Goal: Find specific page/section: Find specific page/section

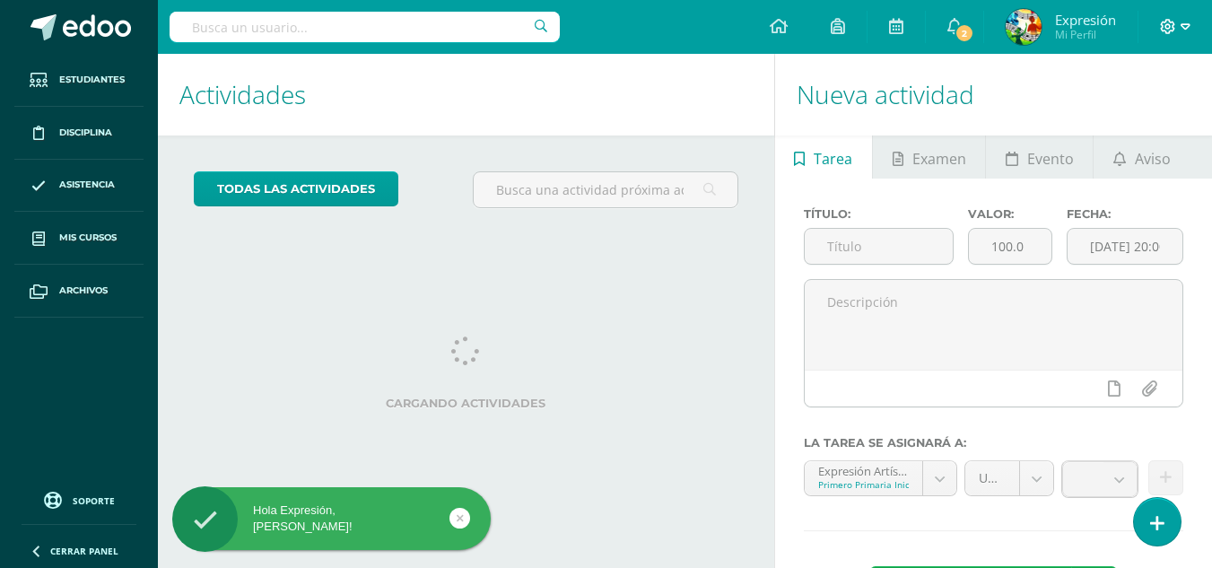
click at [1184, 31] on icon at bounding box center [1186, 27] width 10 height 16
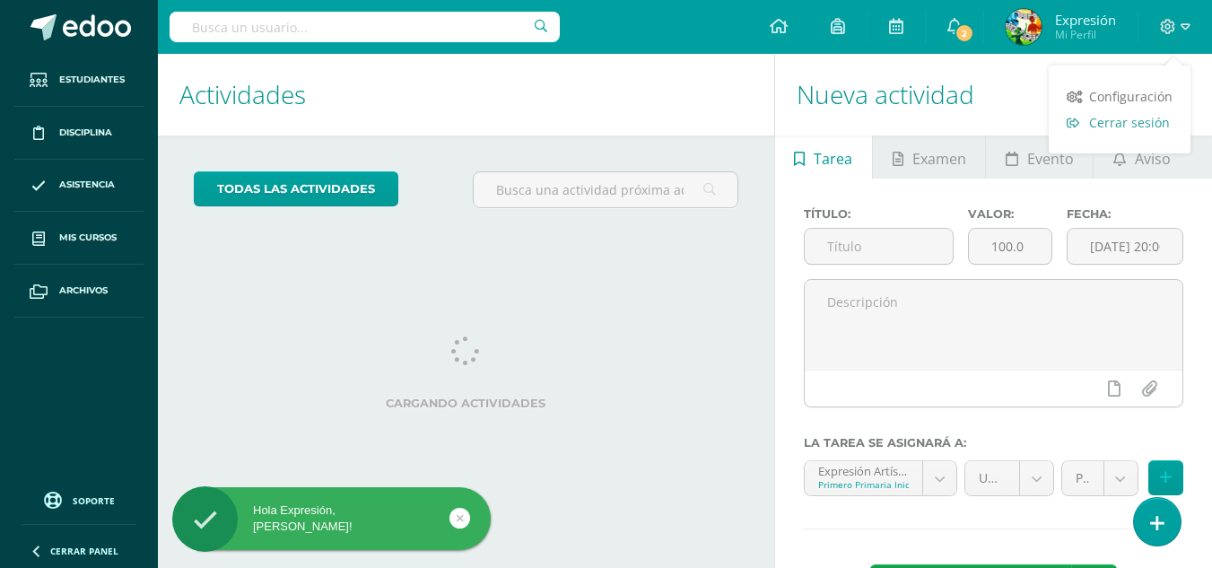
click at [1147, 114] on span "Cerrar sesión" at bounding box center [1129, 122] width 81 height 17
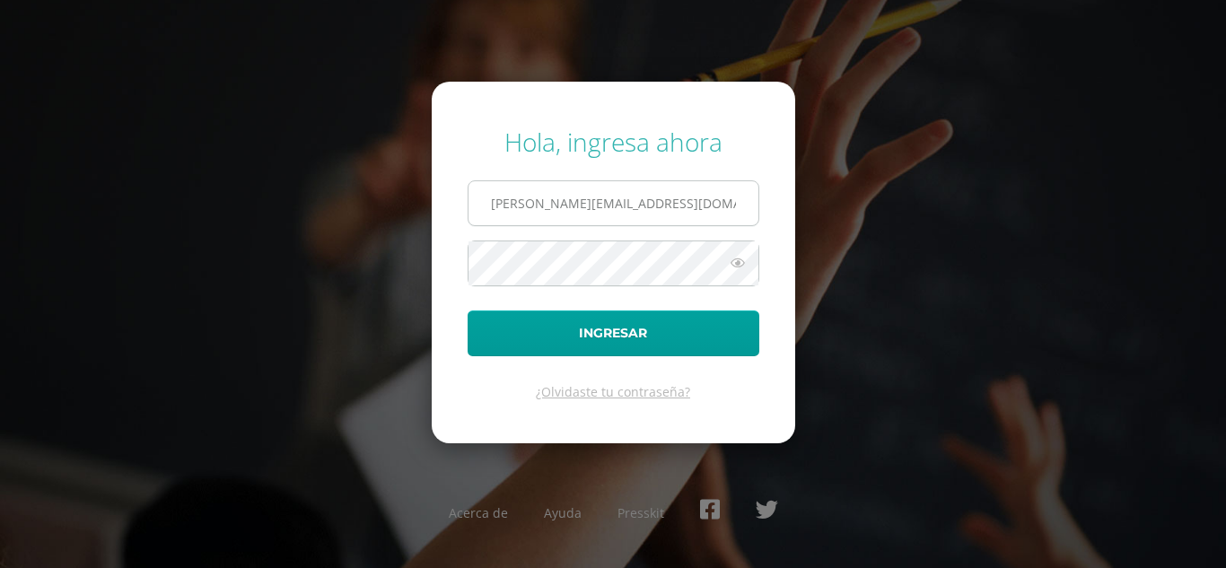
click at [735, 192] on input "luis_pirir@donbosco.edu.gt" at bounding box center [613, 203] width 290 height 44
type input "extracurricular2@donbosco.edu.gt"
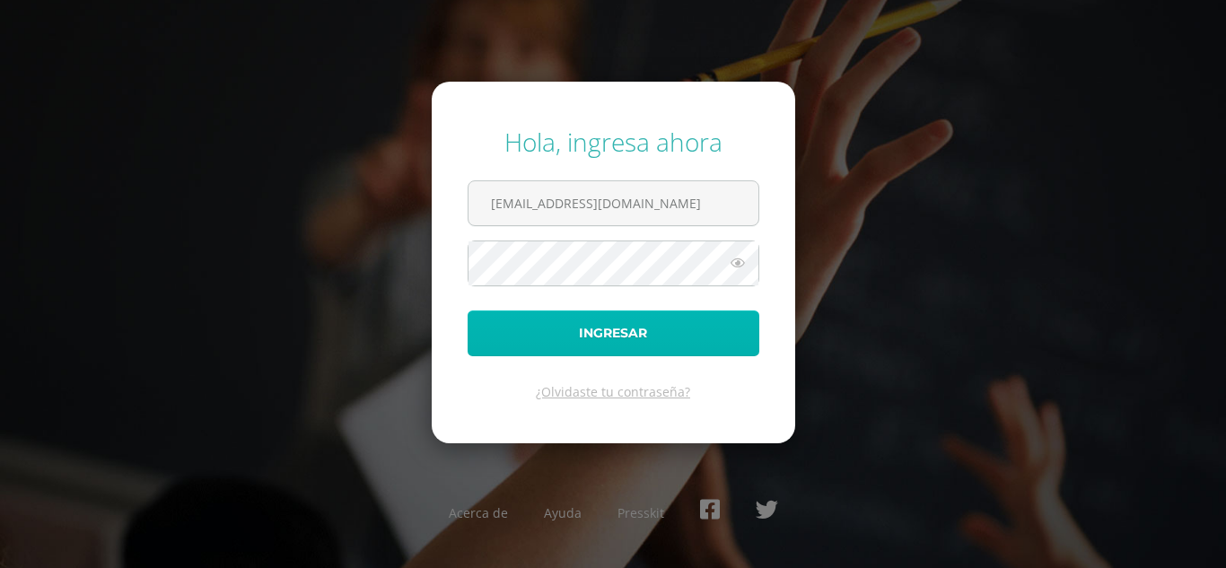
click at [638, 335] on button "Ingresar" at bounding box center [614, 333] width 292 height 46
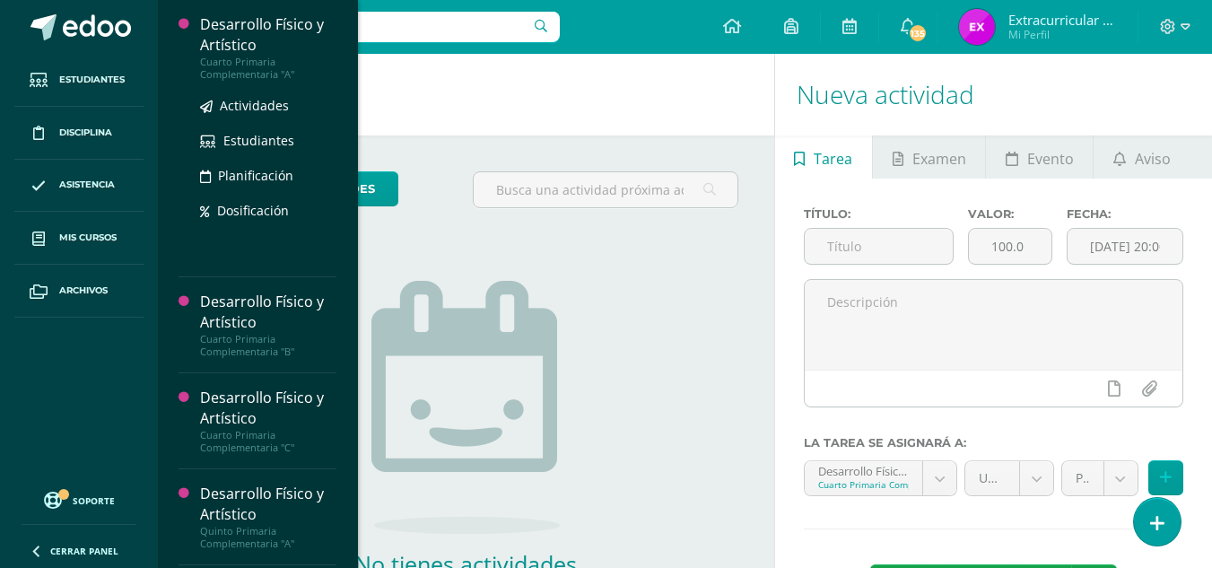
click at [223, 38] on div "Desarrollo Físico y Artístico" at bounding box center [268, 34] width 136 height 41
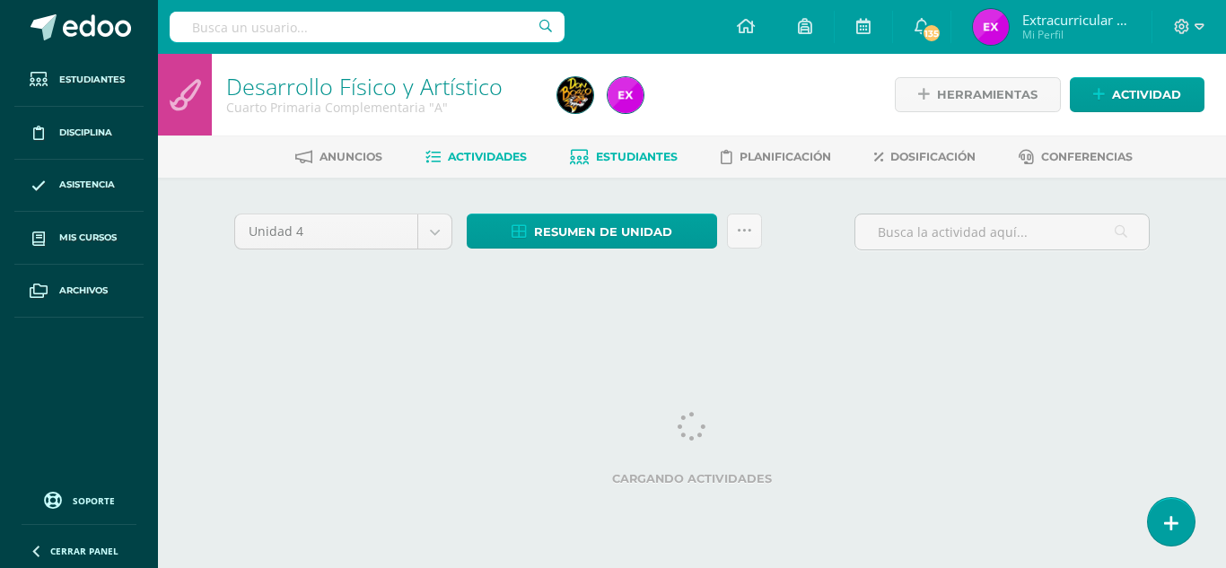
click at [634, 162] on span "Estudiantes" at bounding box center [637, 156] width 82 height 13
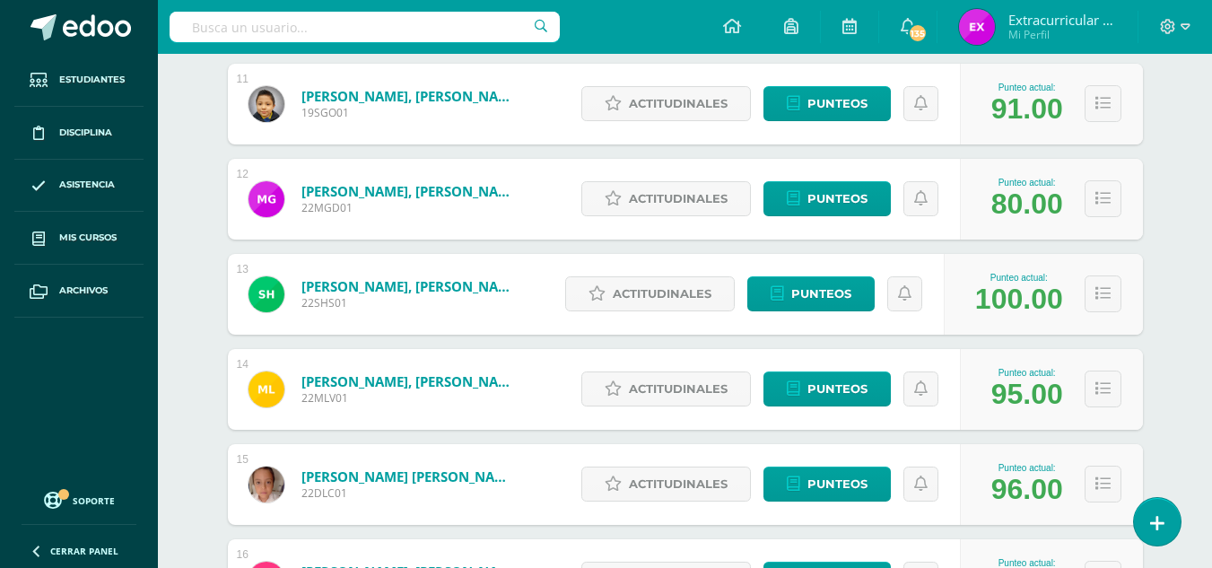
scroll to position [1525, 0]
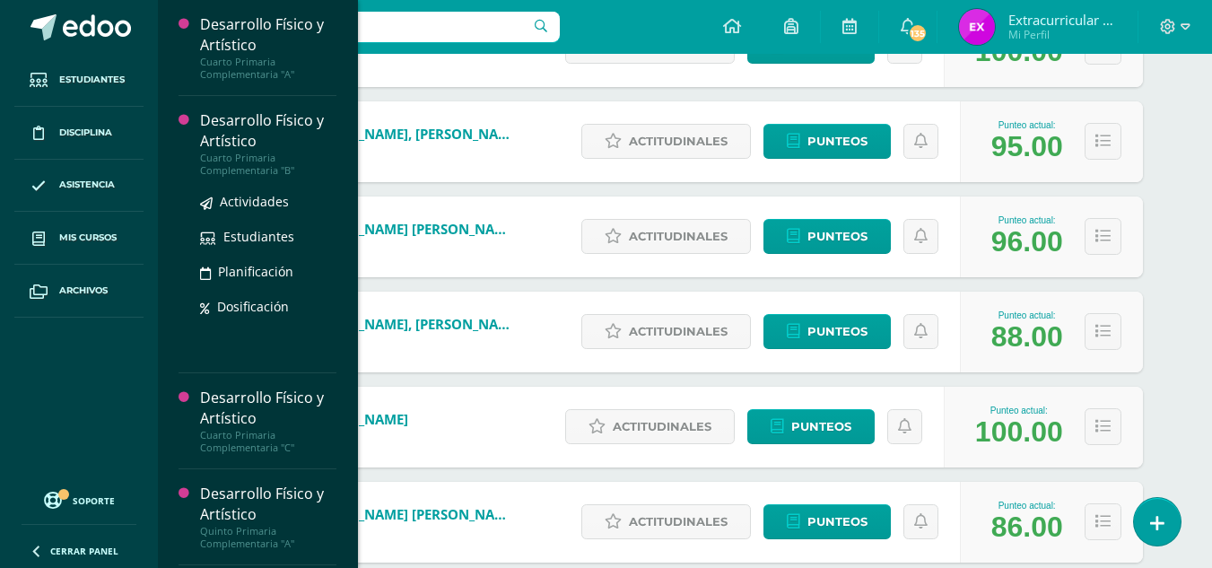
click at [223, 153] on div "Cuarto Primaria Complementaria "B"" at bounding box center [268, 164] width 136 height 25
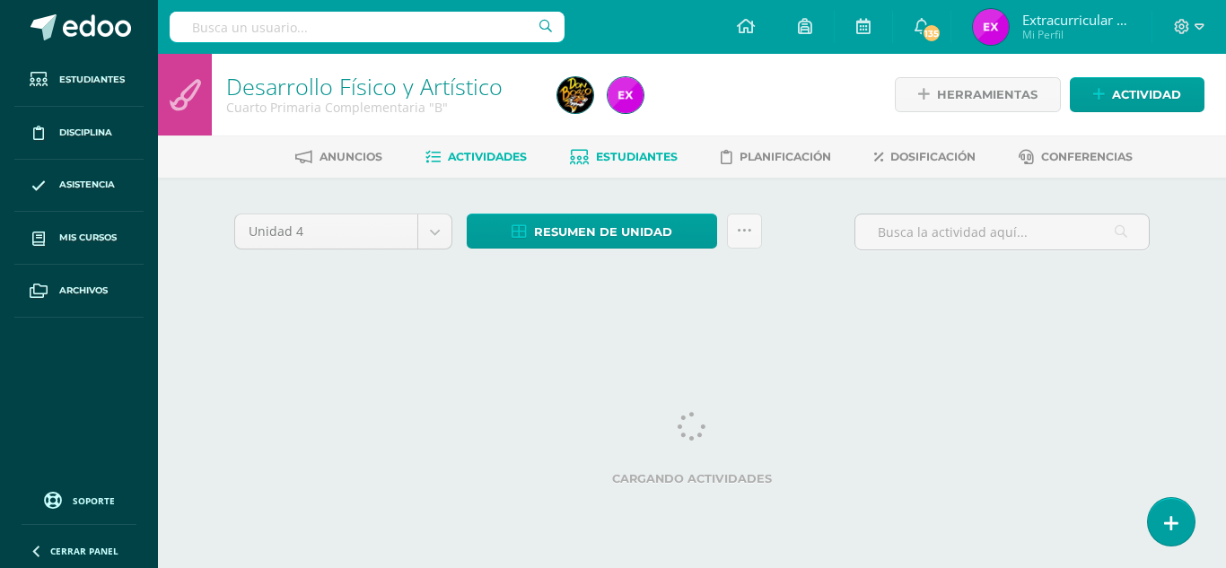
click at [644, 159] on span "Estudiantes" at bounding box center [637, 156] width 82 height 13
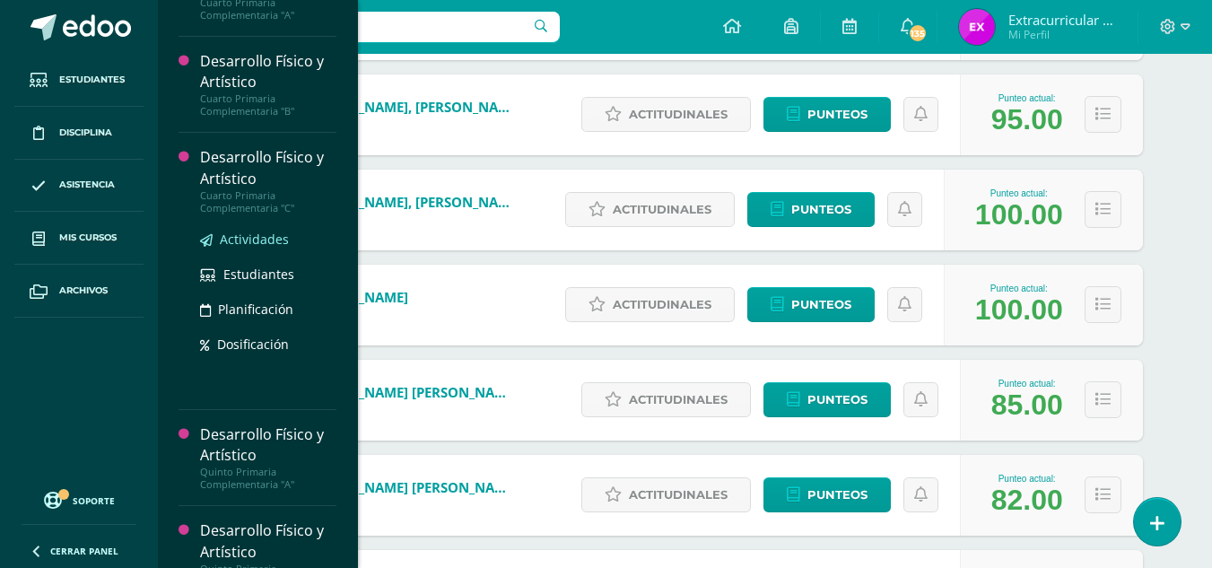
scroll to position [90, 0]
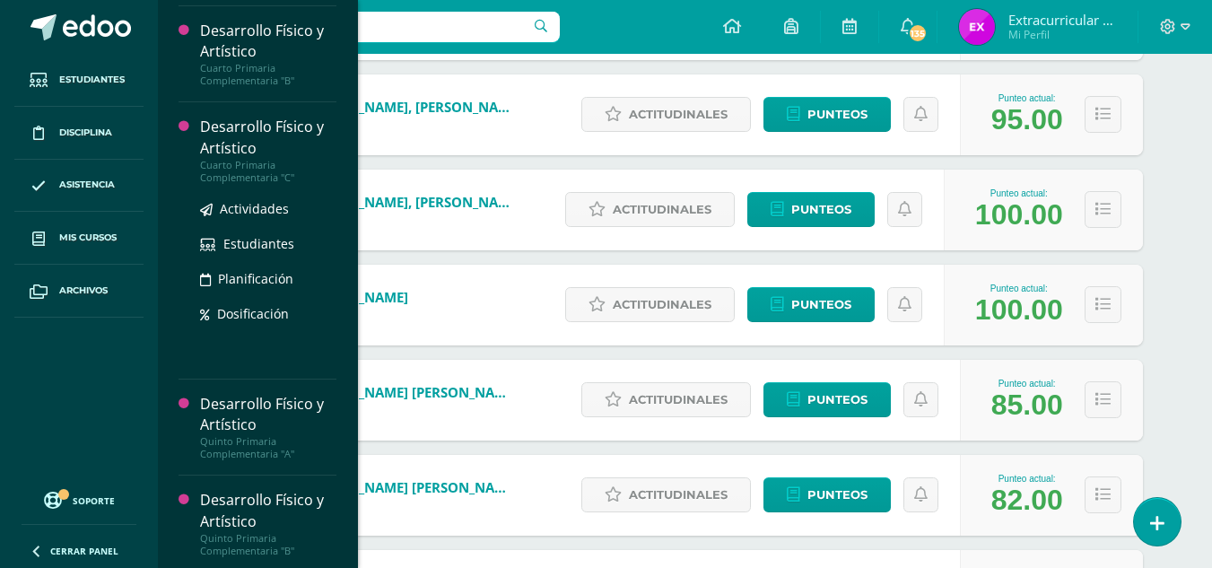
click at [273, 149] on div "Desarrollo Físico y Artístico" at bounding box center [268, 137] width 136 height 41
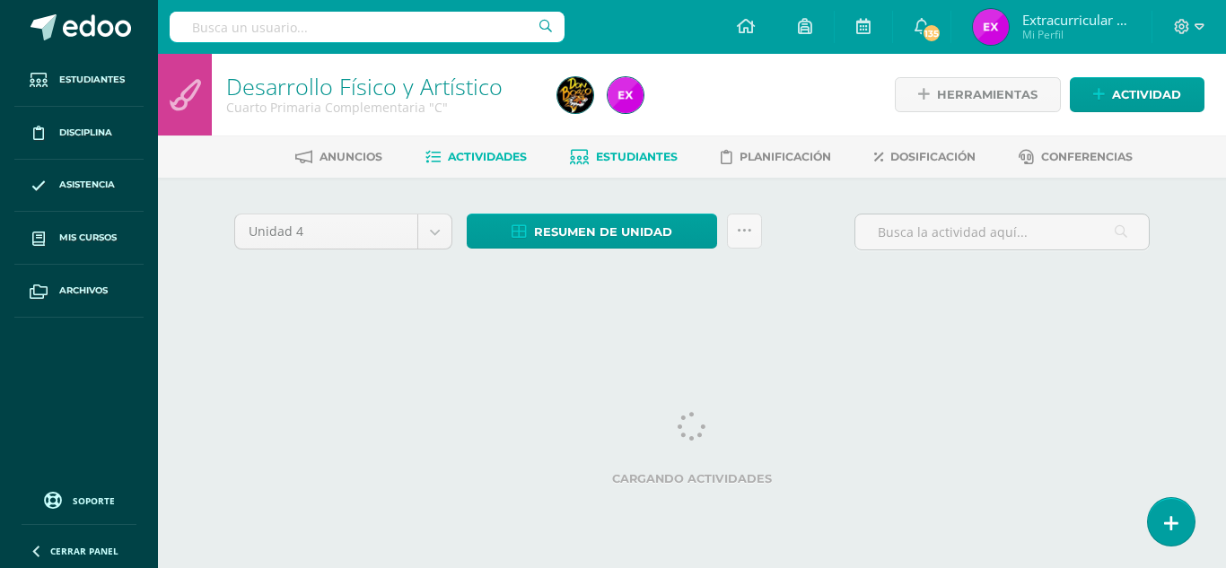
click at [635, 153] on span "Estudiantes" at bounding box center [637, 156] width 82 height 13
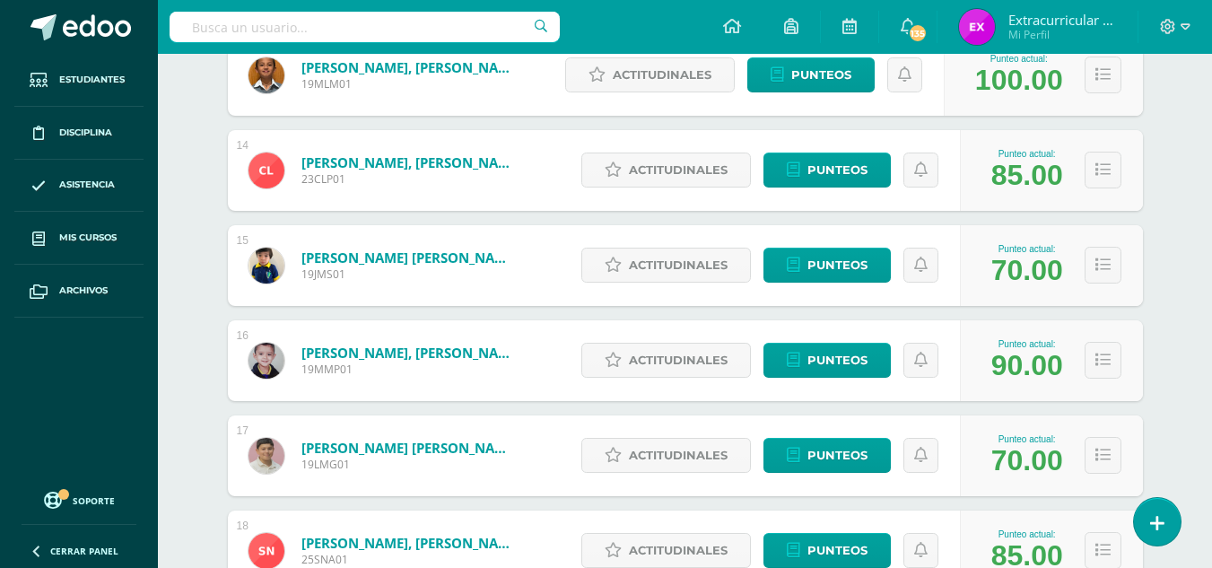
scroll to position [1795, 0]
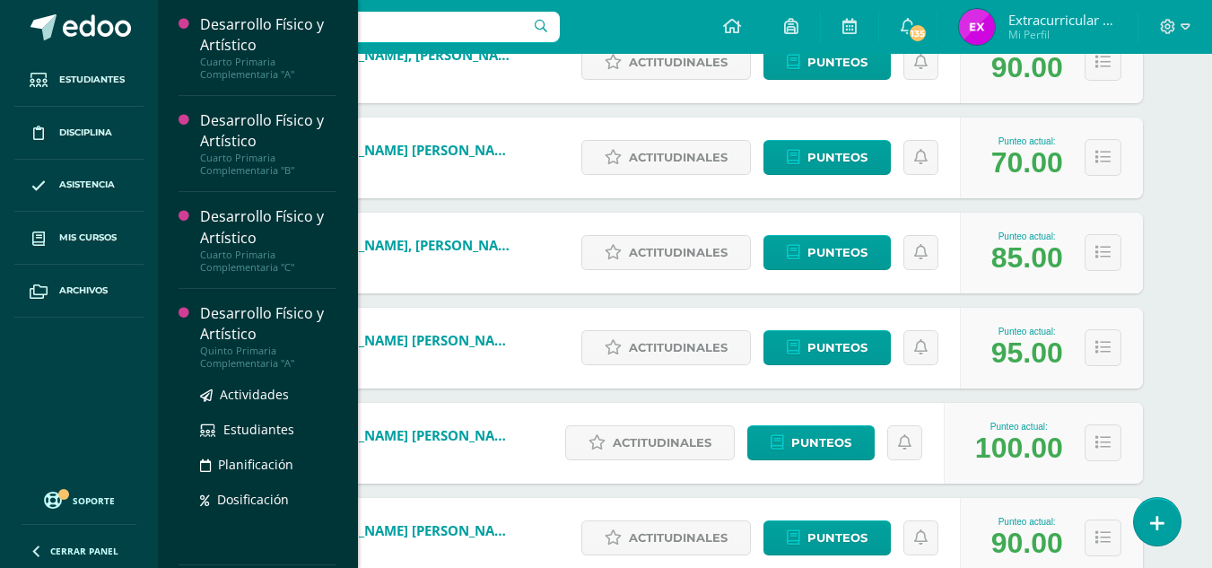
click at [236, 338] on div "Desarrollo Físico y Artístico" at bounding box center [268, 323] width 136 height 41
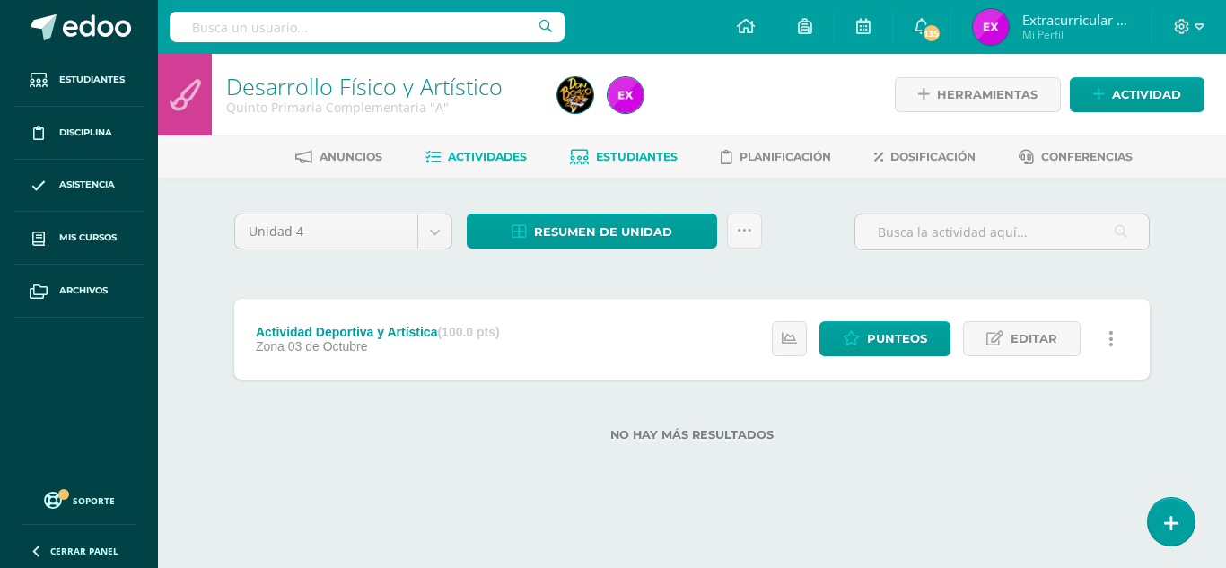
click at [613, 159] on span "Estudiantes" at bounding box center [637, 156] width 82 height 13
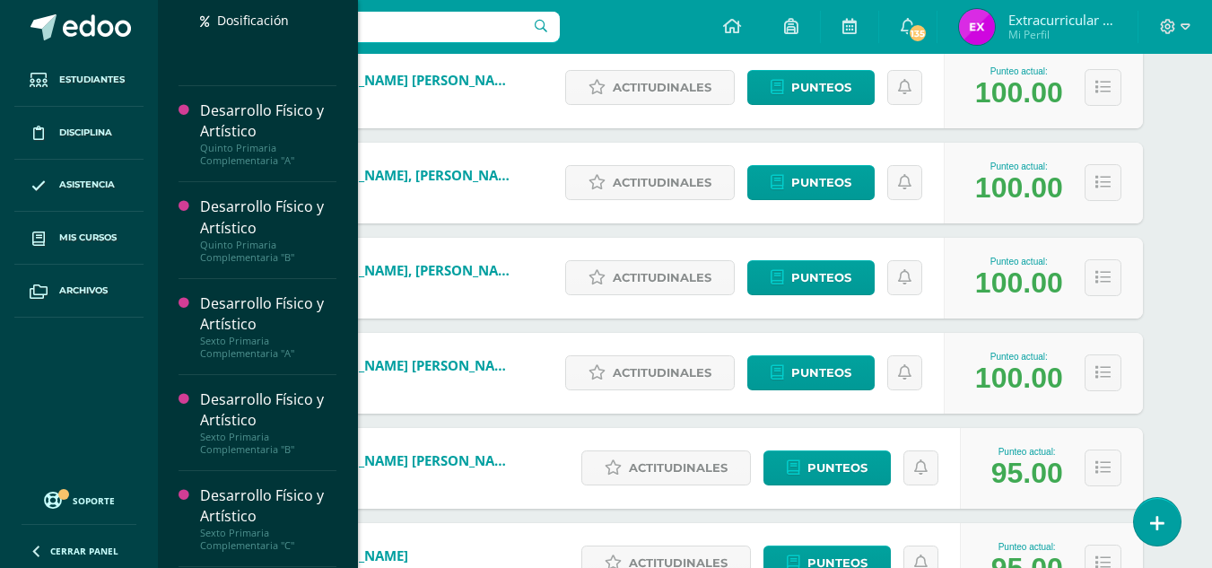
scroll to position [339, 0]
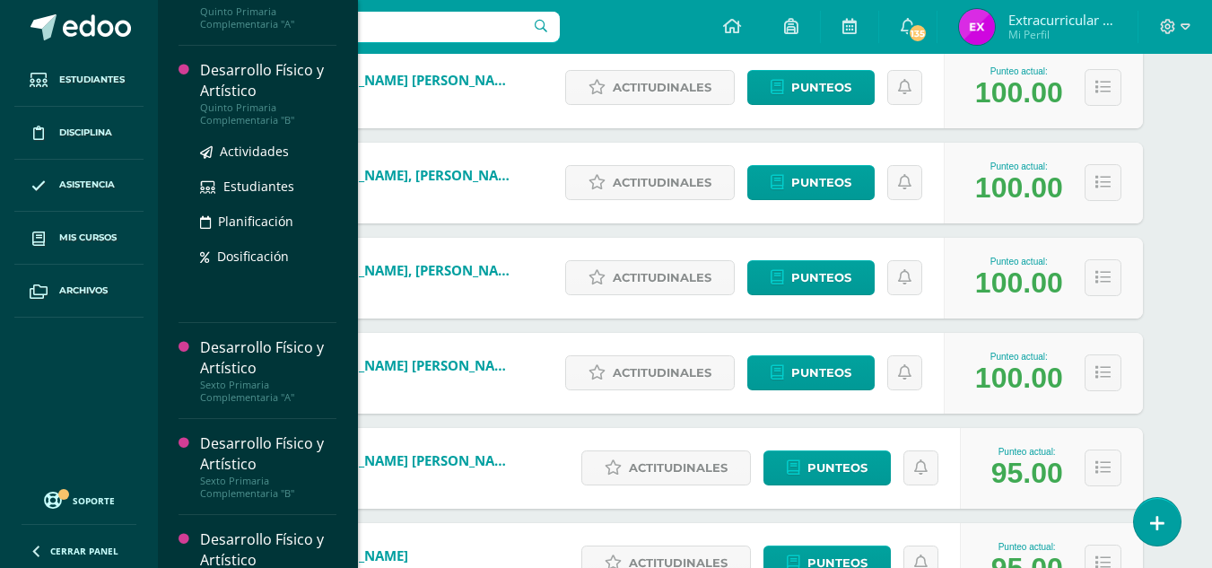
click at [247, 101] on div "Quinto Primaria Complementaria "B"" at bounding box center [268, 113] width 136 height 25
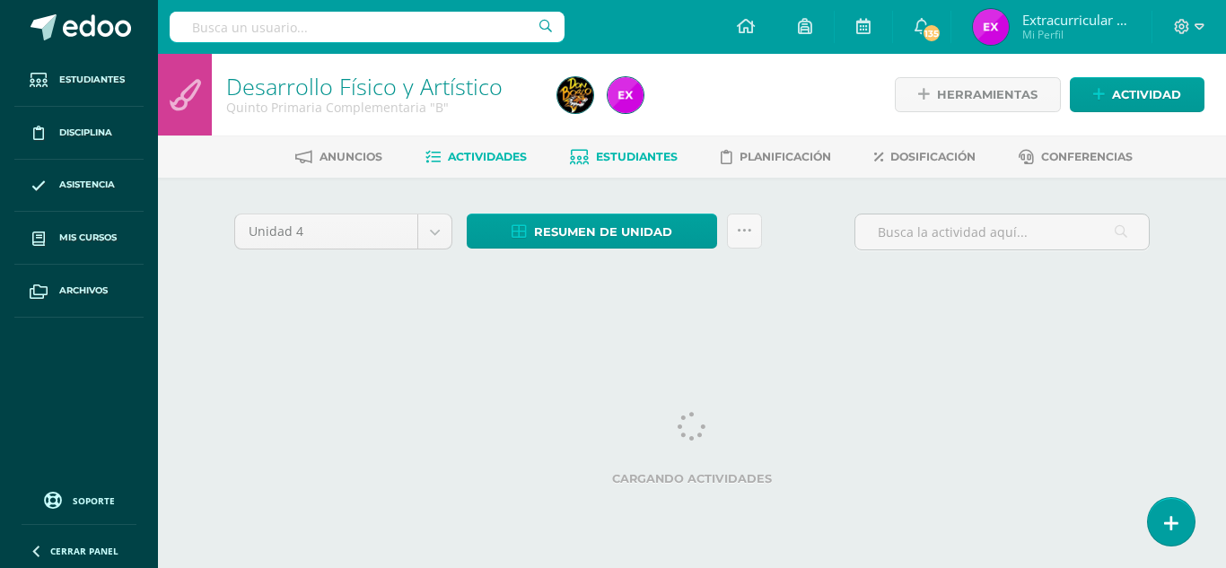
click at [598, 154] on span "Estudiantes" at bounding box center [637, 156] width 82 height 13
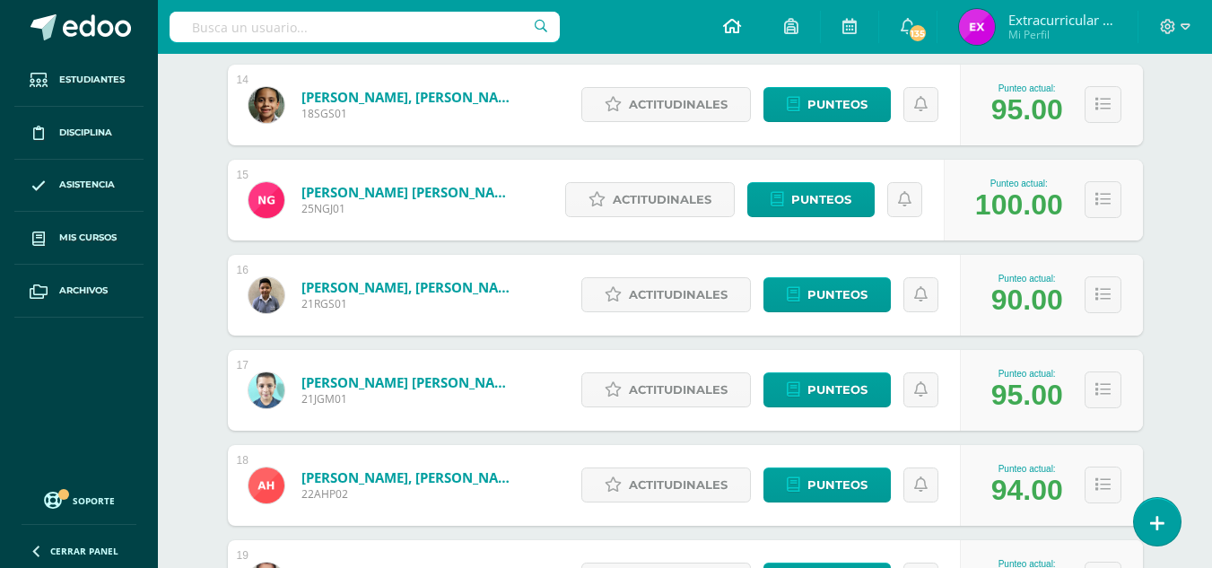
scroll to position [1734, 0]
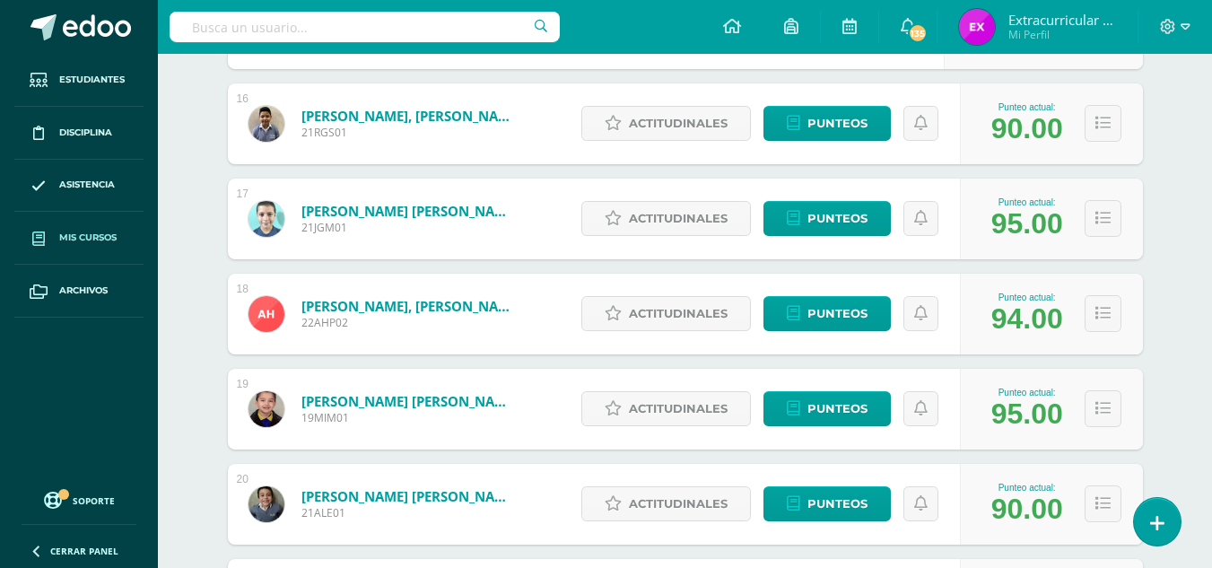
click at [102, 232] on span "Mis cursos" at bounding box center [87, 238] width 57 height 14
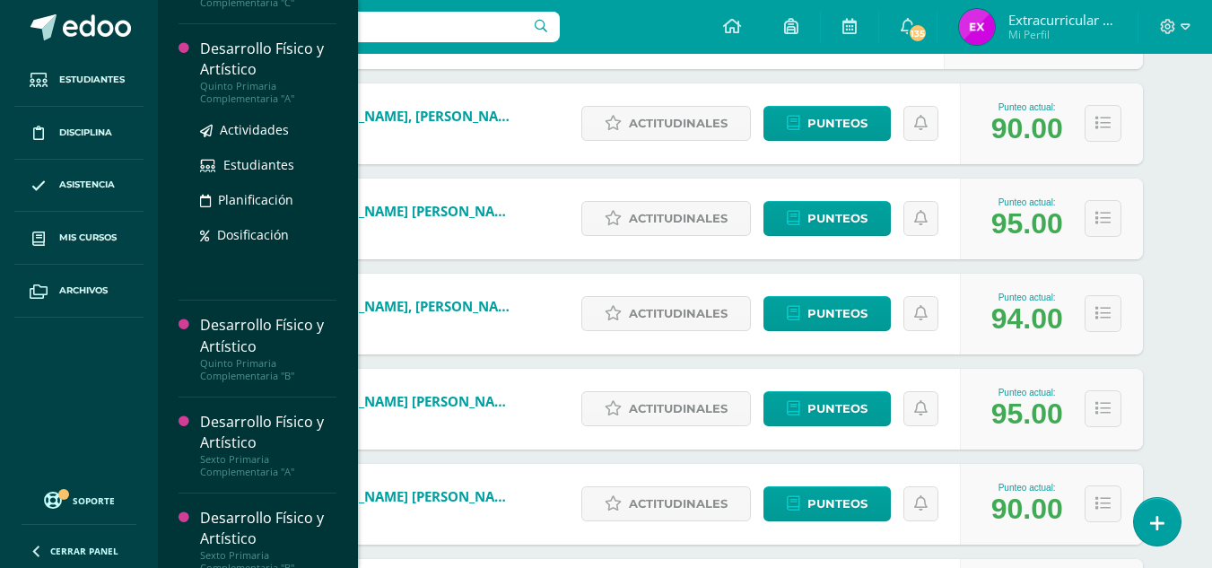
scroll to position [269, 0]
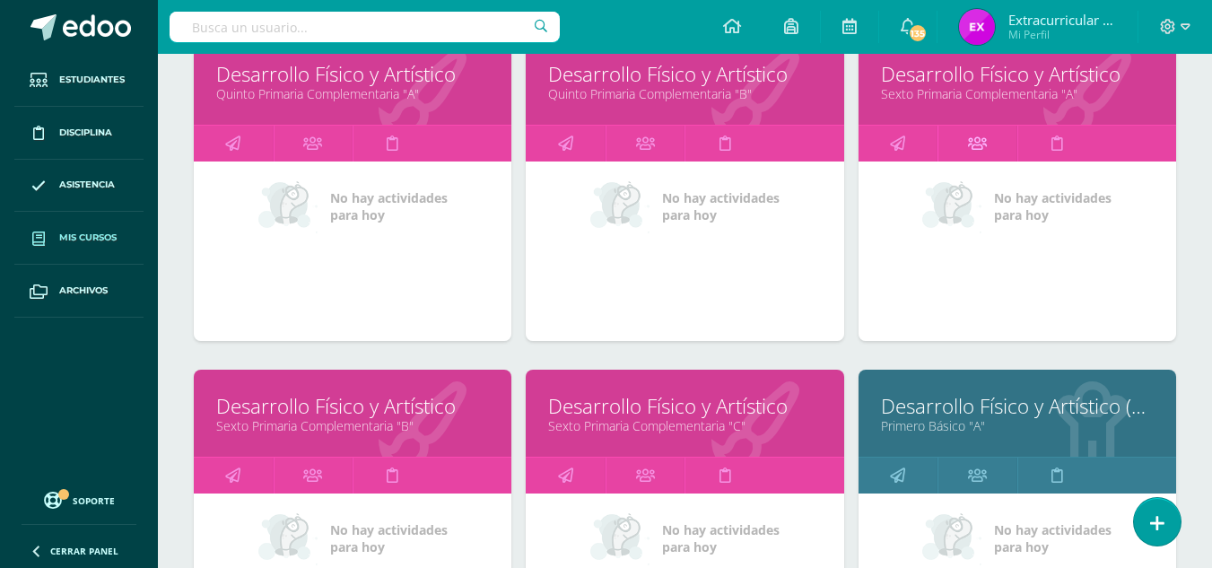
scroll to position [538, 0]
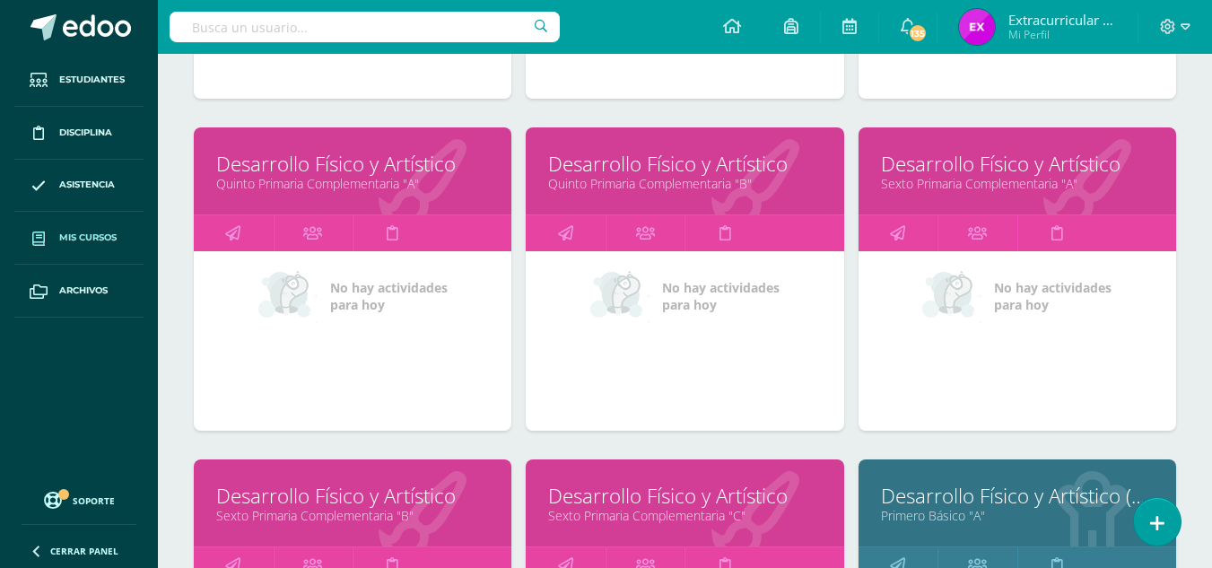
click at [953, 164] on link "Desarrollo Físico y Artístico" at bounding box center [1017, 164] width 273 height 28
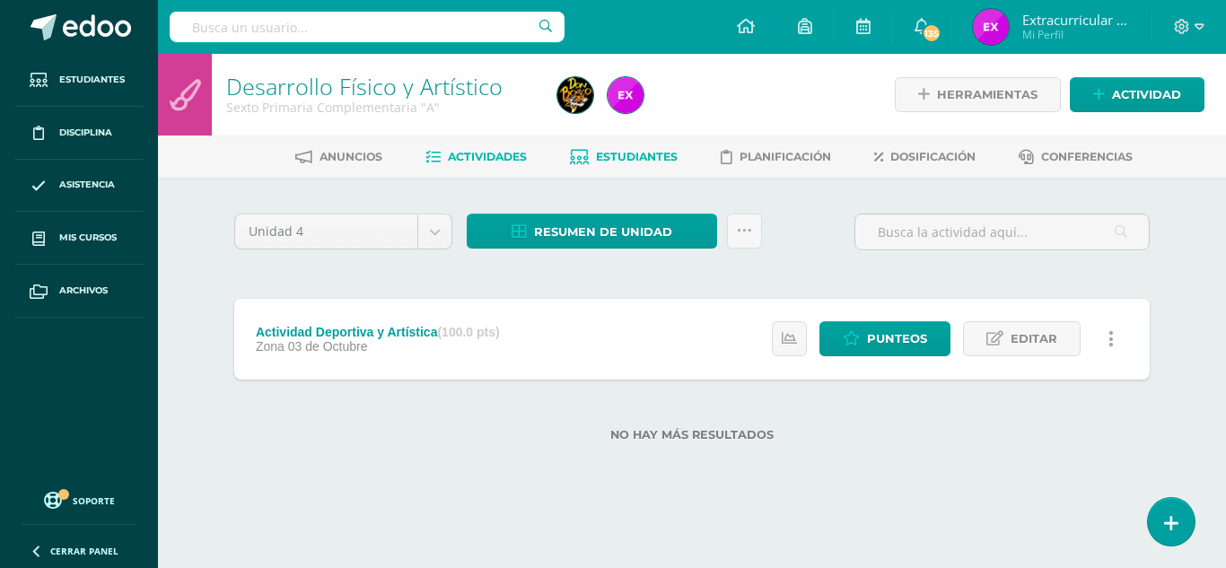
click at [634, 156] on span "Estudiantes" at bounding box center [637, 156] width 82 height 13
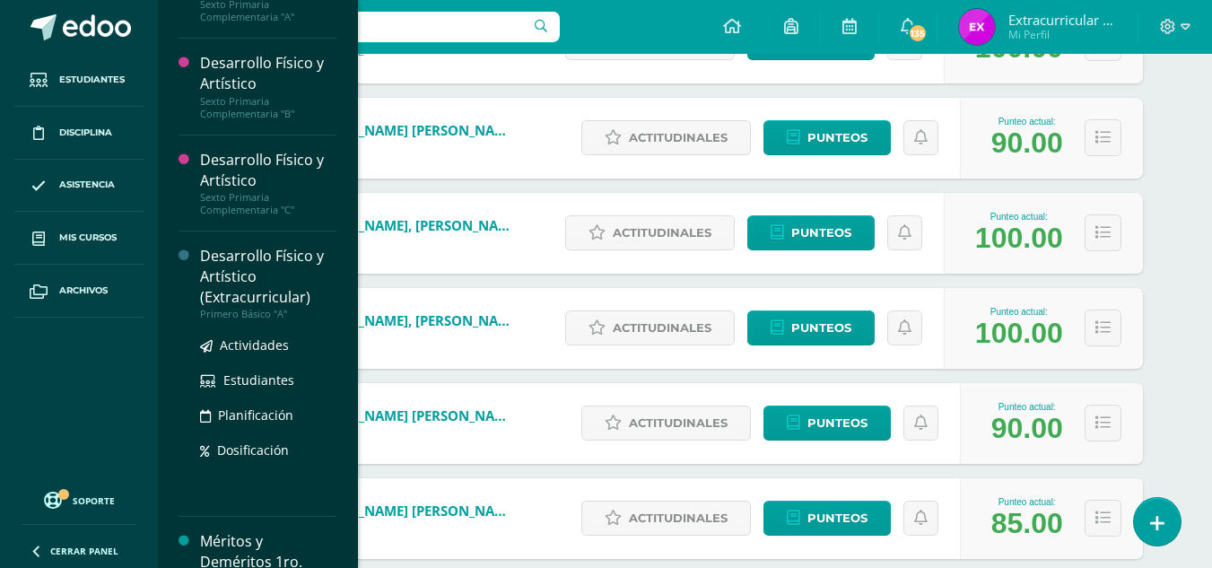
scroll to position [449, 0]
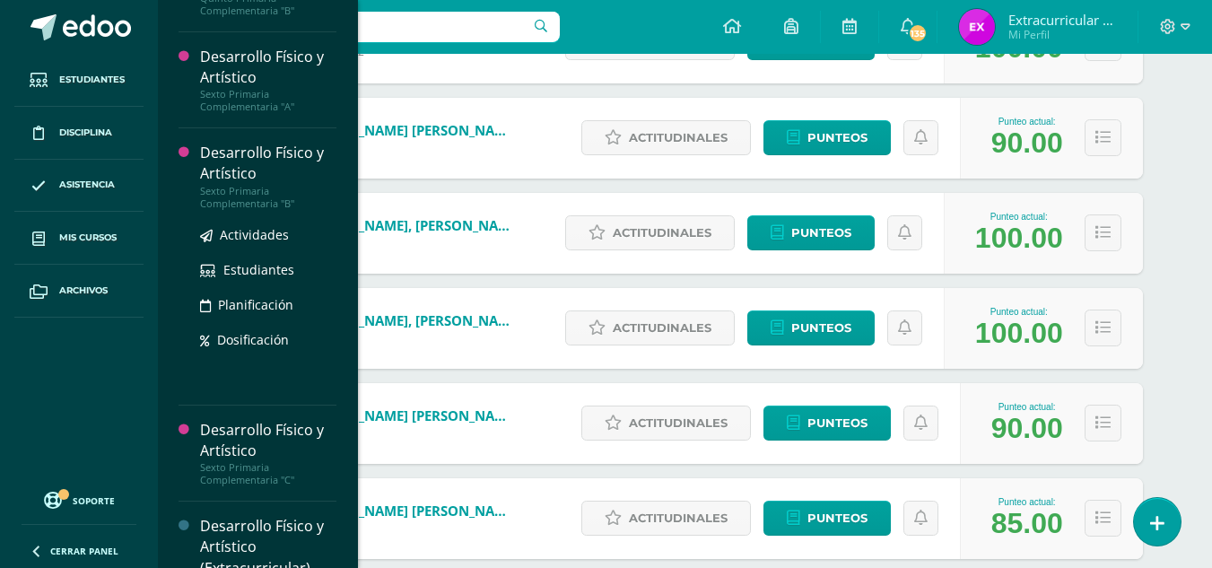
click at [256, 187] on div "Sexto Primaria Complementaria "B"" at bounding box center [268, 197] width 136 height 25
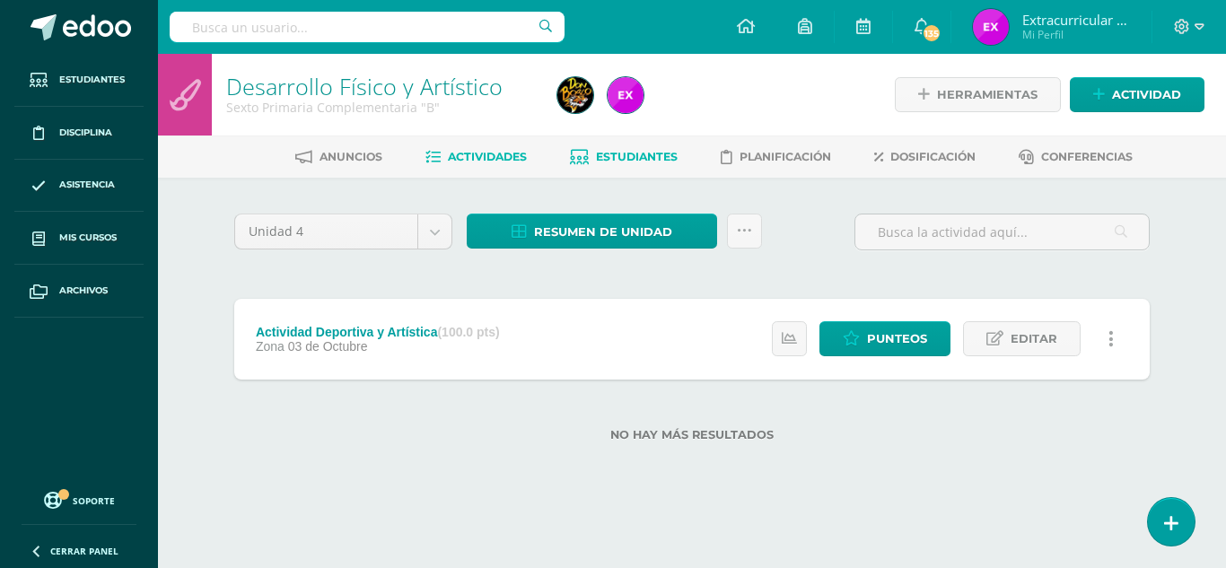
click at [646, 165] on link "Estudiantes" at bounding box center [624, 157] width 108 height 29
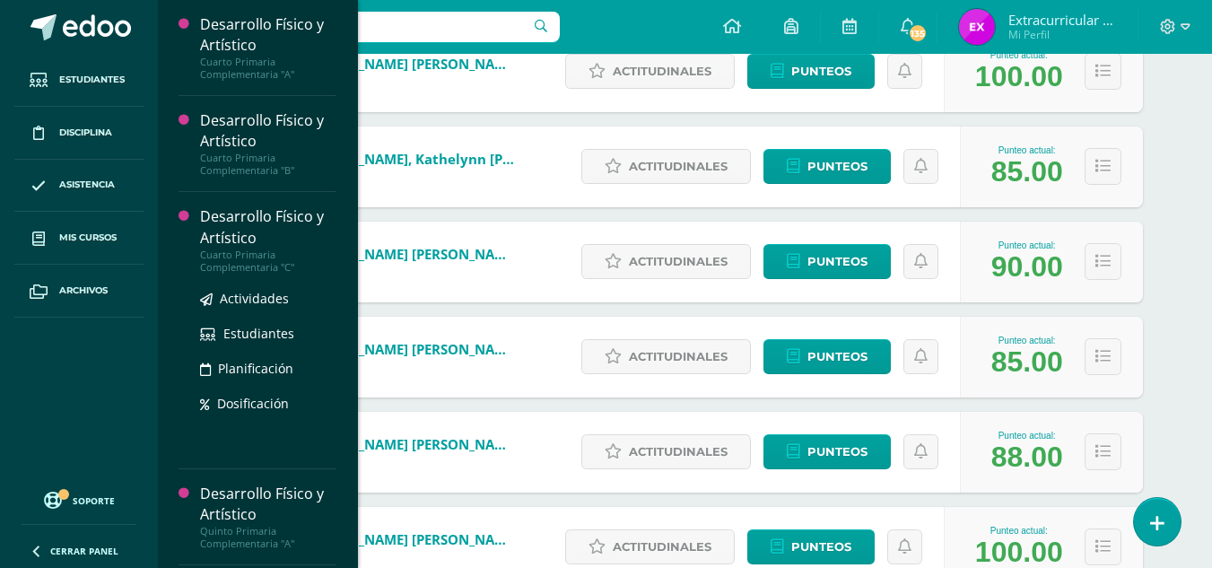
scroll to position [449, 0]
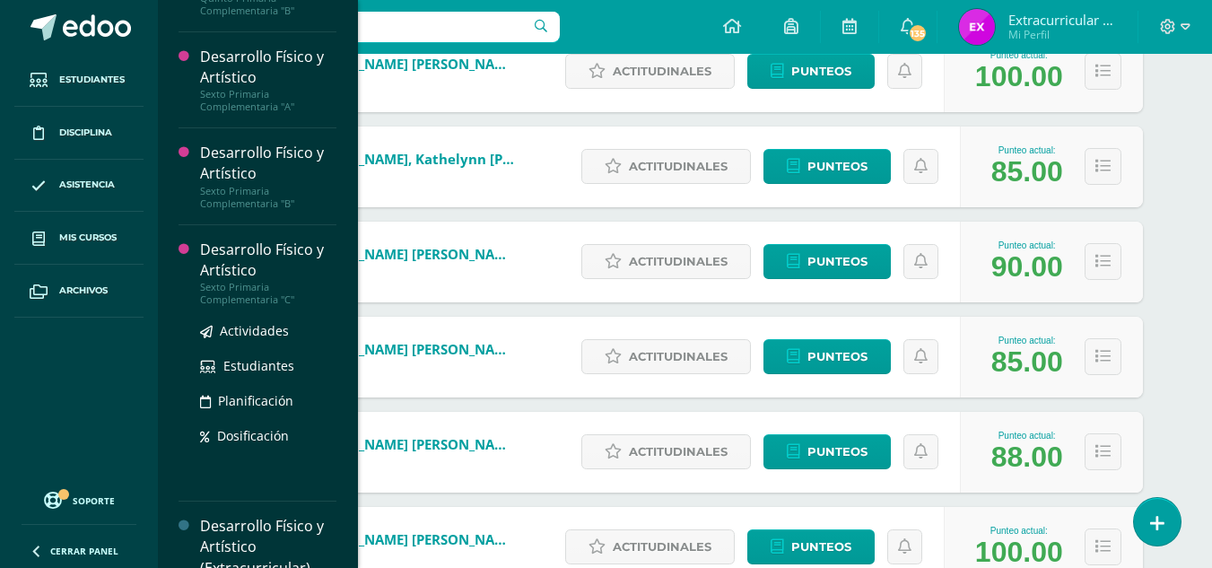
click at [237, 288] on div "Sexto Primaria Complementaria "C"" at bounding box center [268, 293] width 136 height 25
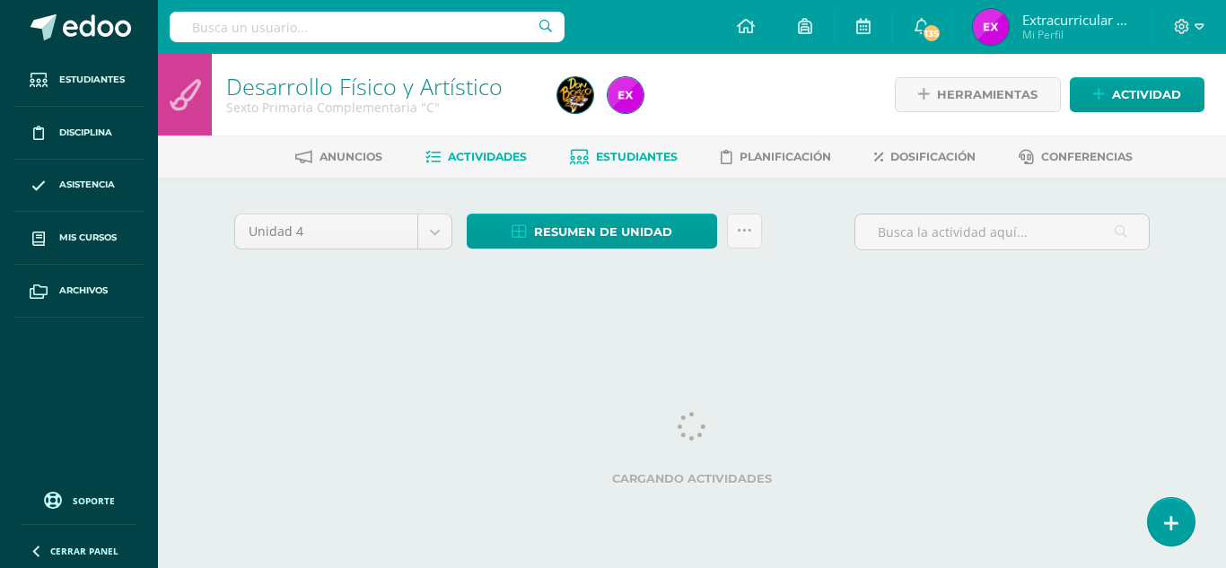
click at [636, 163] on span "Estudiantes" at bounding box center [637, 156] width 82 height 13
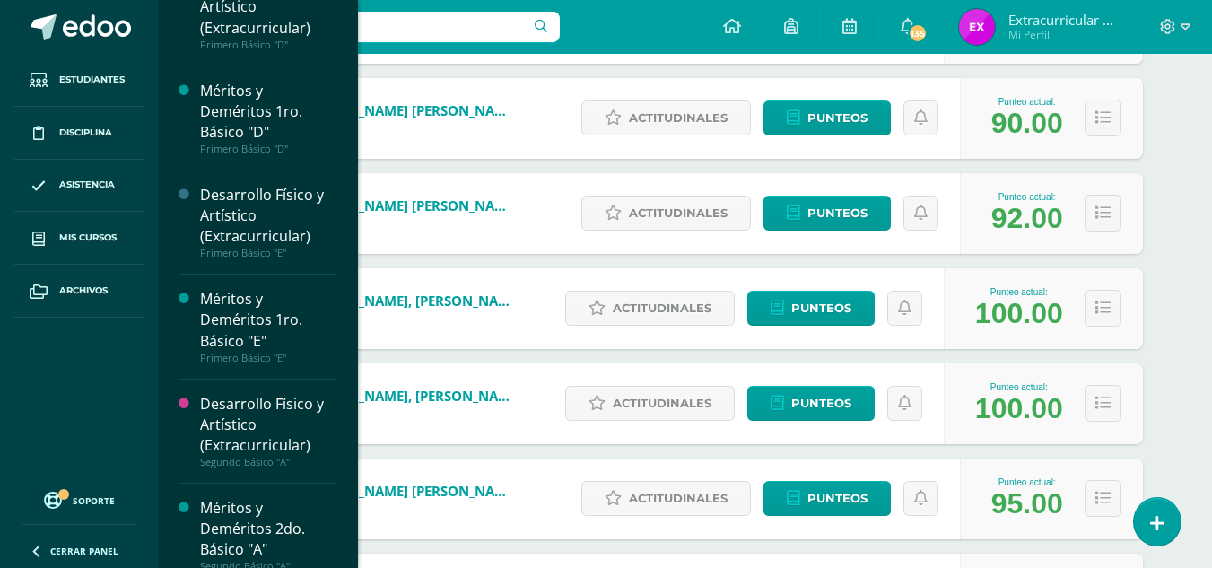
scroll to position [1611, 0]
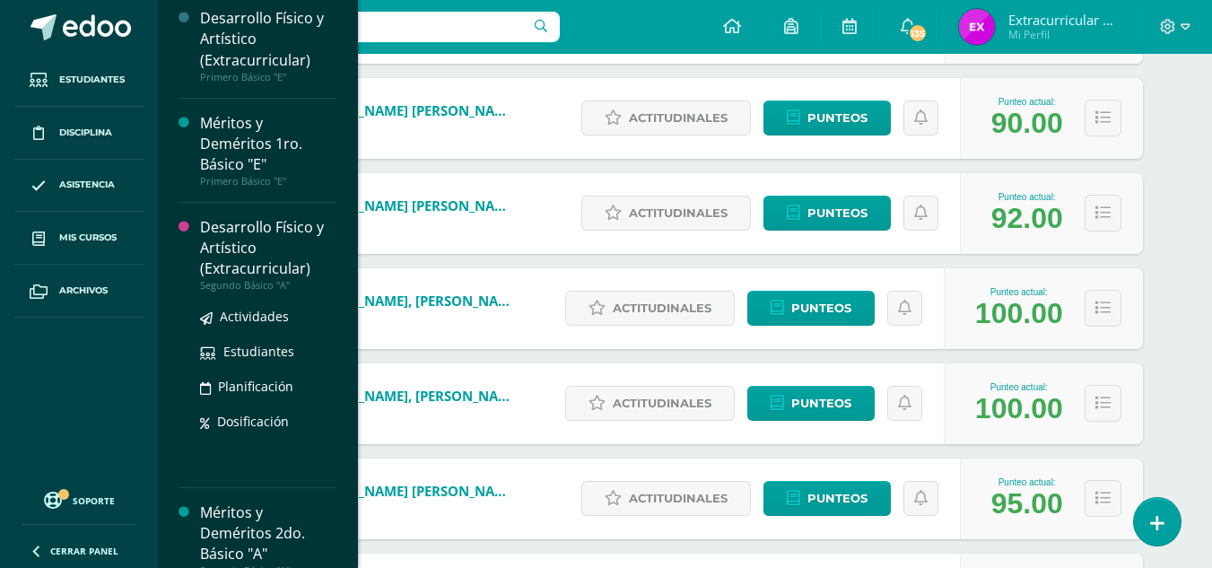
click at [231, 251] on div "Desarrollo Físico y Artístico (Extracurricular)" at bounding box center [268, 248] width 136 height 62
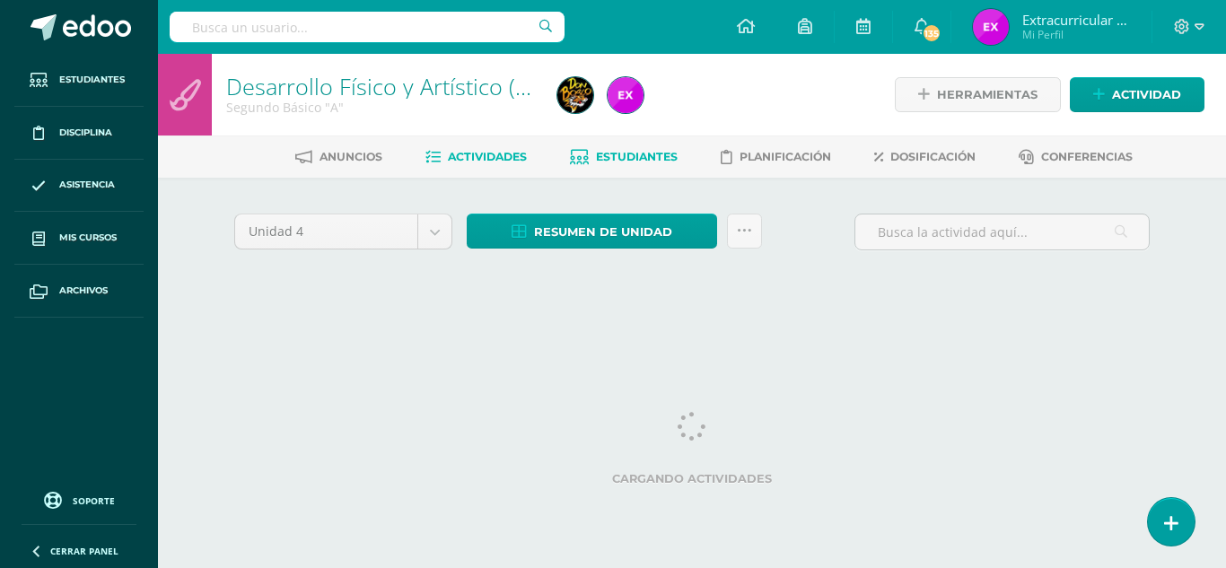
click at [633, 160] on span "Estudiantes" at bounding box center [637, 156] width 82 height 13
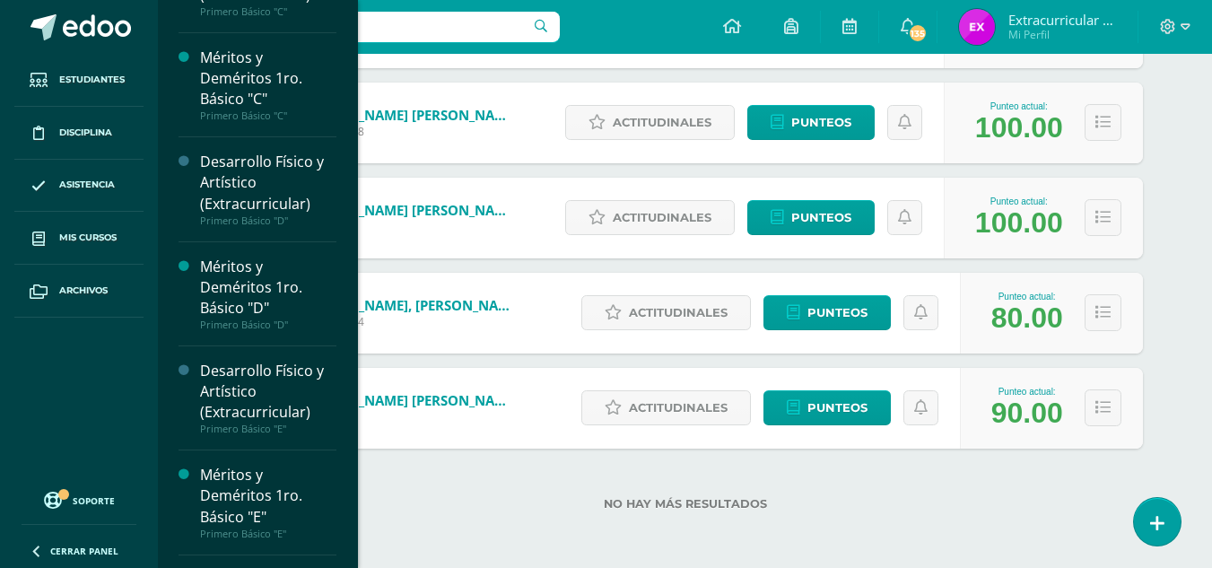
scroll to position [1798, 0]
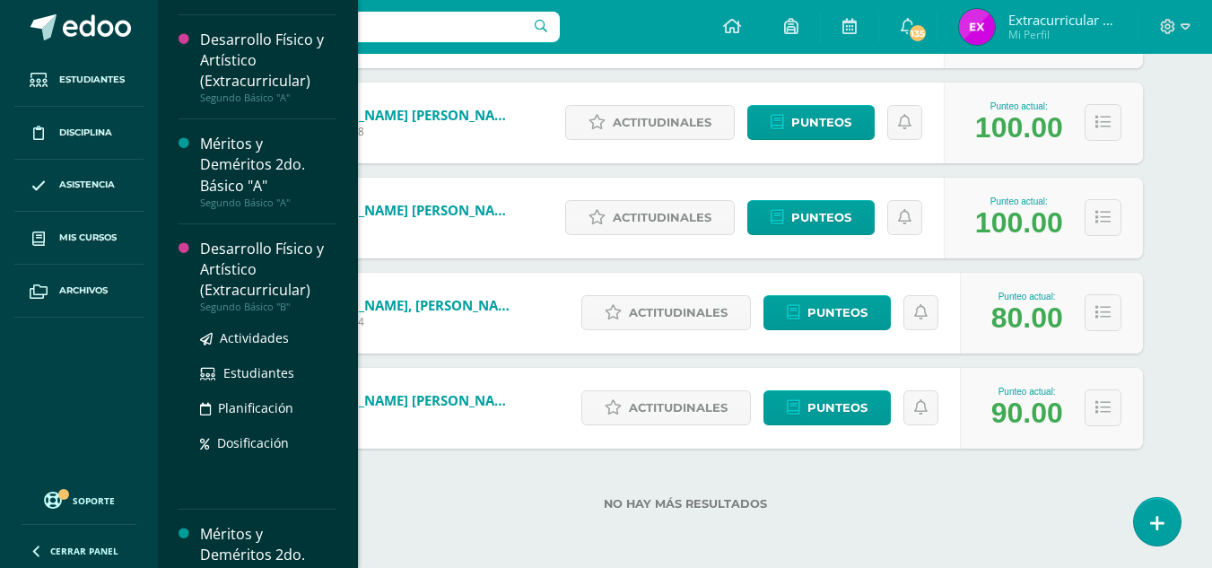
click at [269, 293] on div "Desarrollo Físico y Artístico (Extracurricular)" at bounding box center [268, 270] width 136 height 62
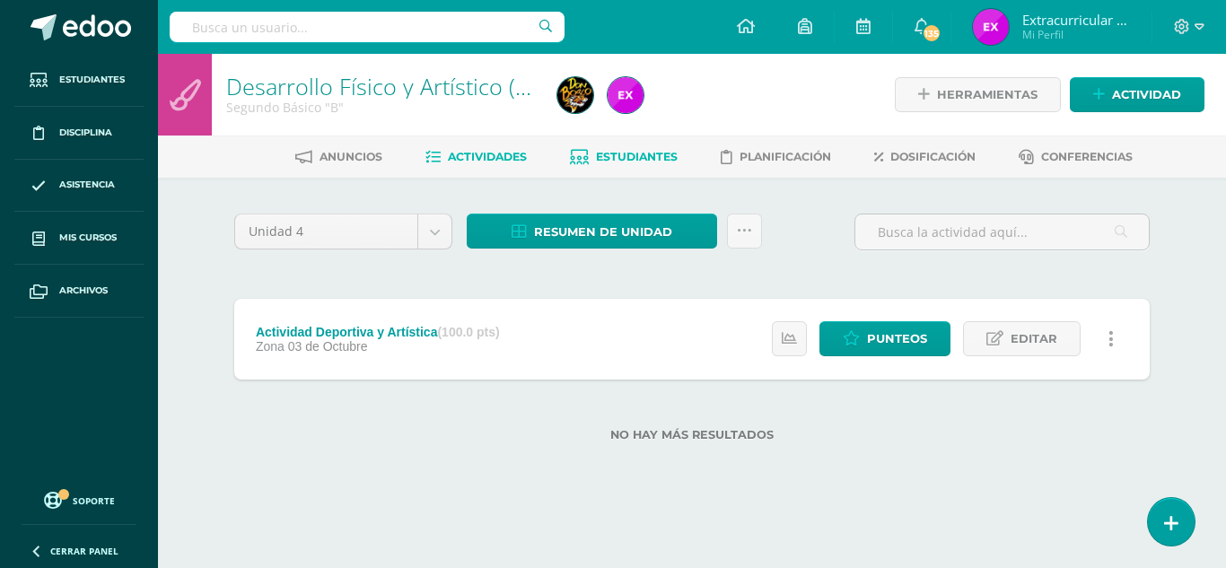
click at [625, 154] on span "Estudiantes" at bounding box center [637, 156] width 82 height 13
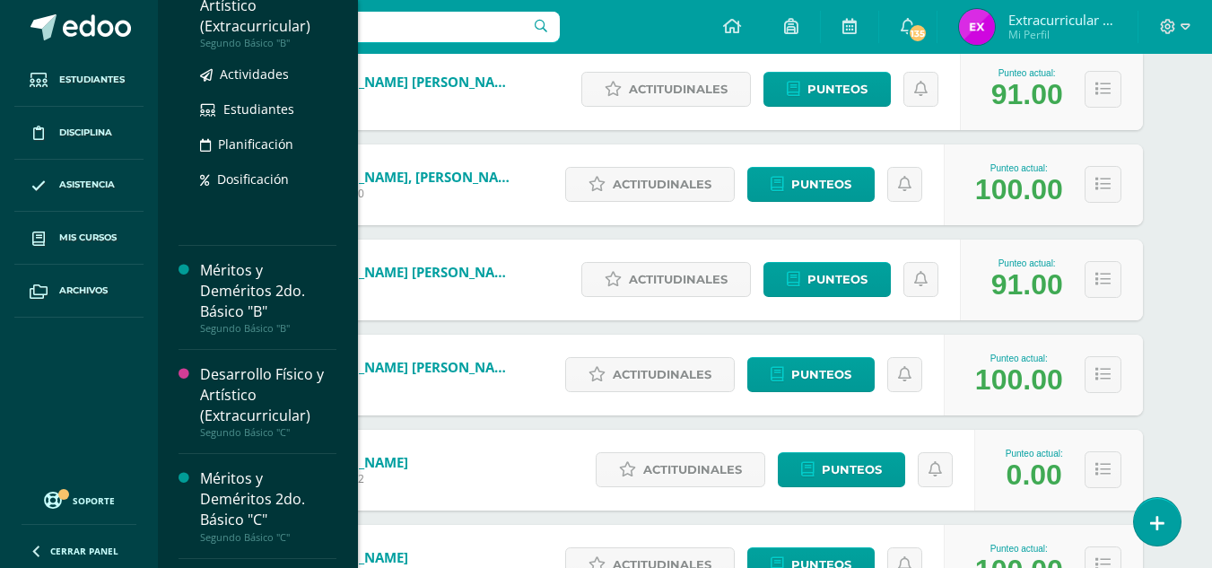
scroll to position [2093, 0]
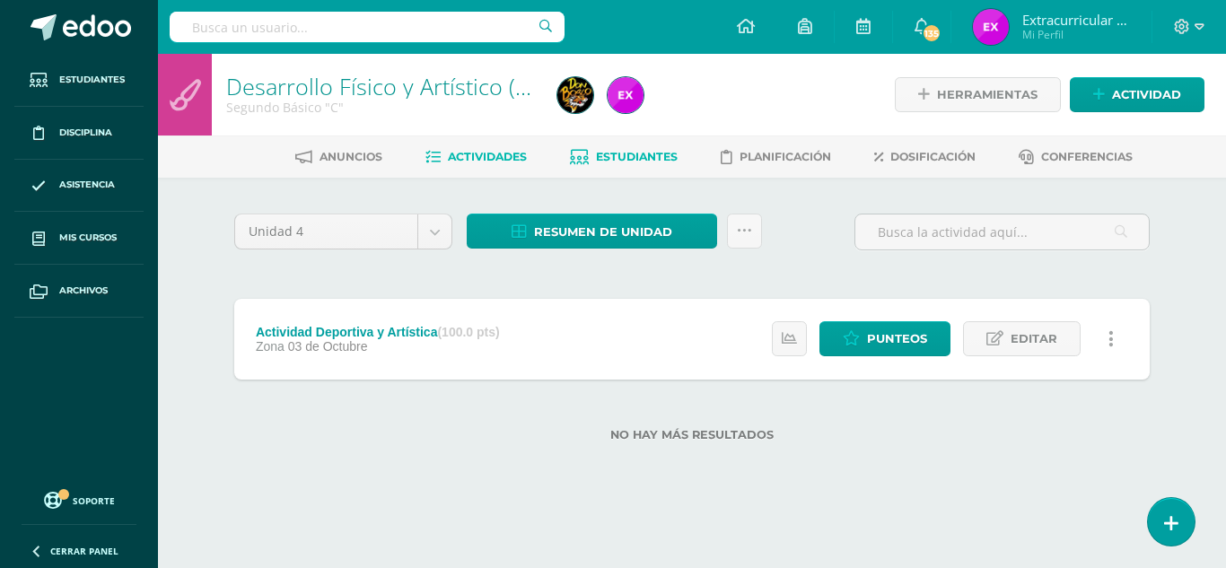
click at [639, 153] on span "Estudiantes" at bounding box center [637, 156] width 82 height 13
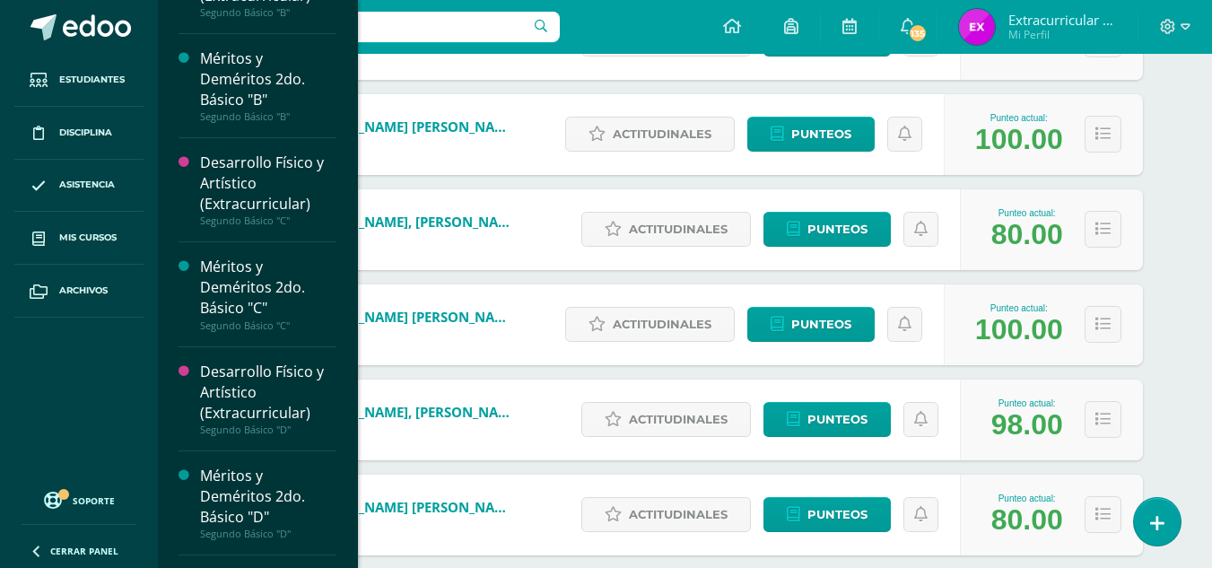
scroll to position [2244, 0]
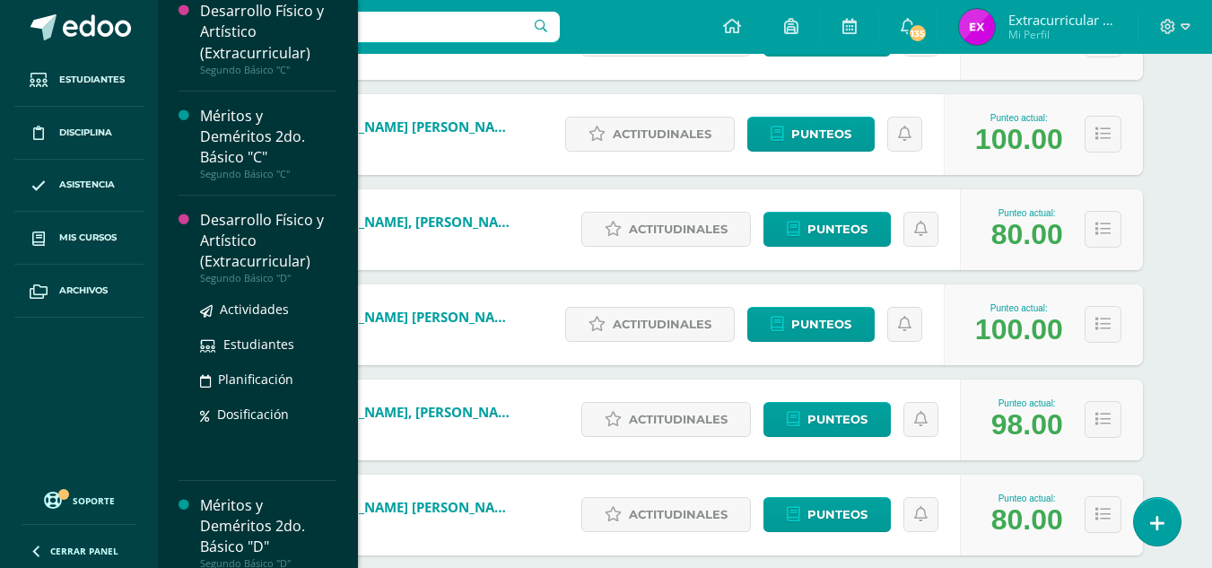
click at [247, 244] on div "Desarrollo Físico y Artístico (Extracurricular)" at bounding box center [268, 241] width 136 height 62
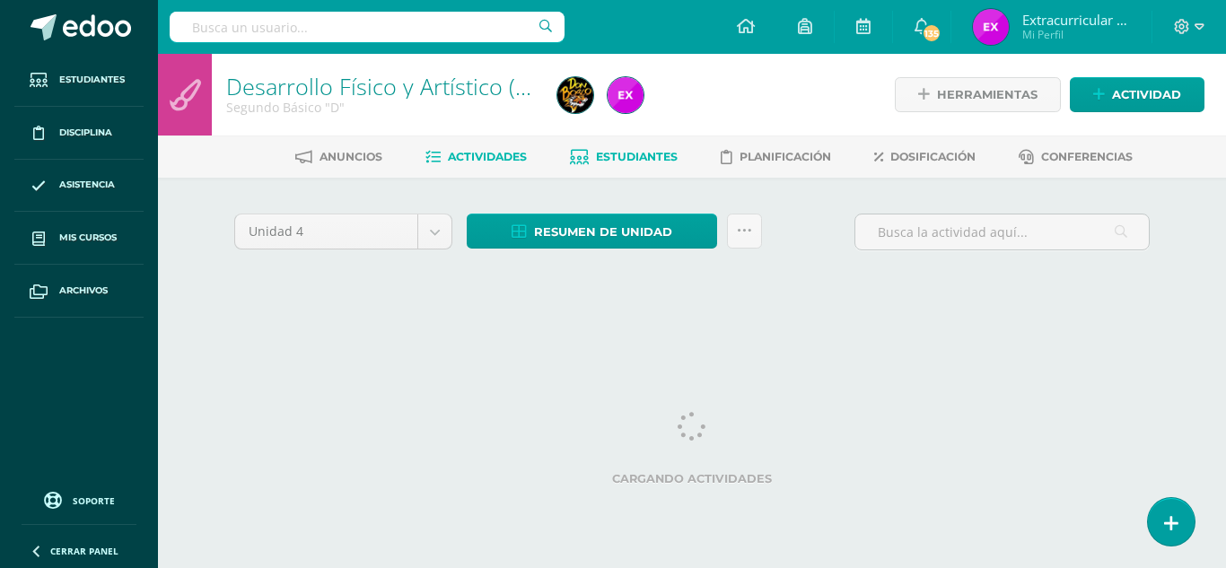
click at [669, 153] on span "Estudiantes" at bounding box center [637, 156] width 82 height 13
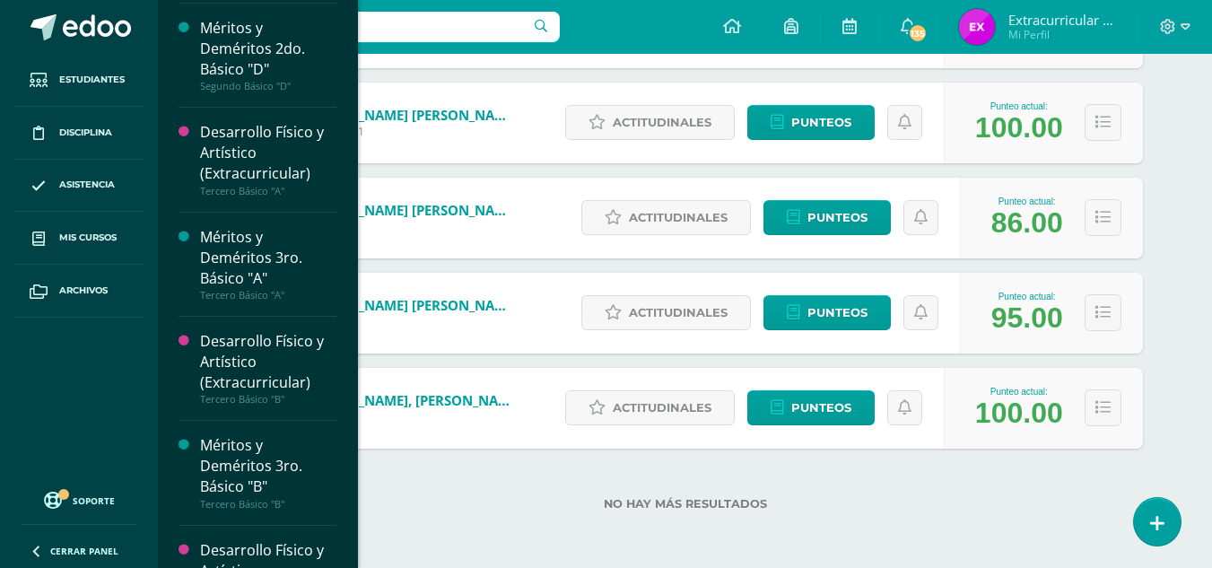
scroll to position [2644, 0]
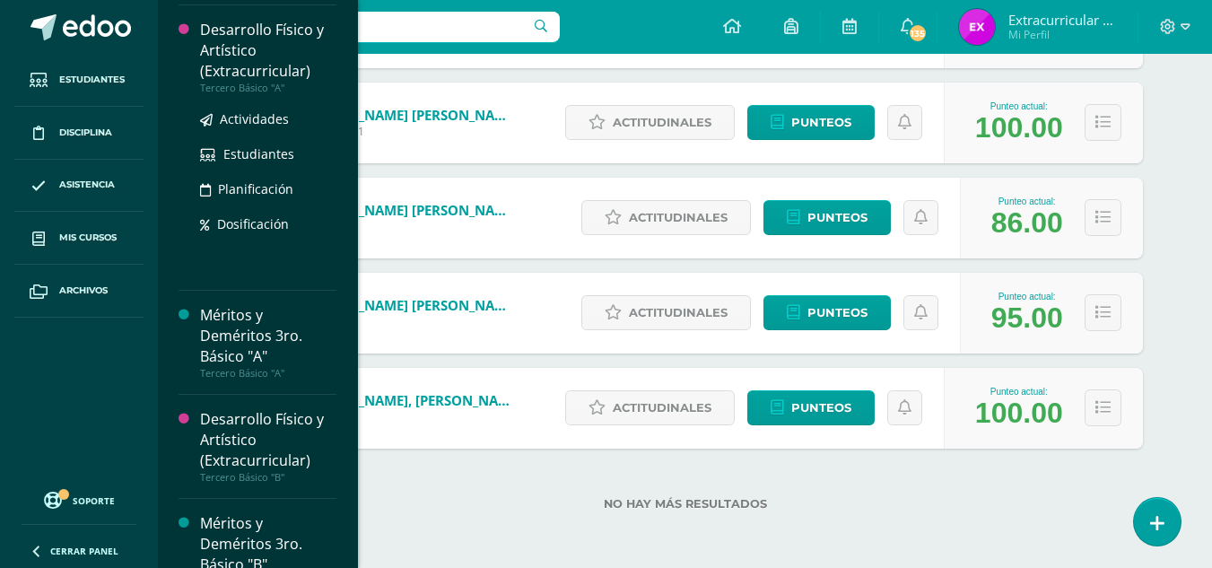
click at [258, 73] on div "Desarrollo Físico y Artístico (Extracurricular)" at bounding box center [268, 51] width 136 height 62
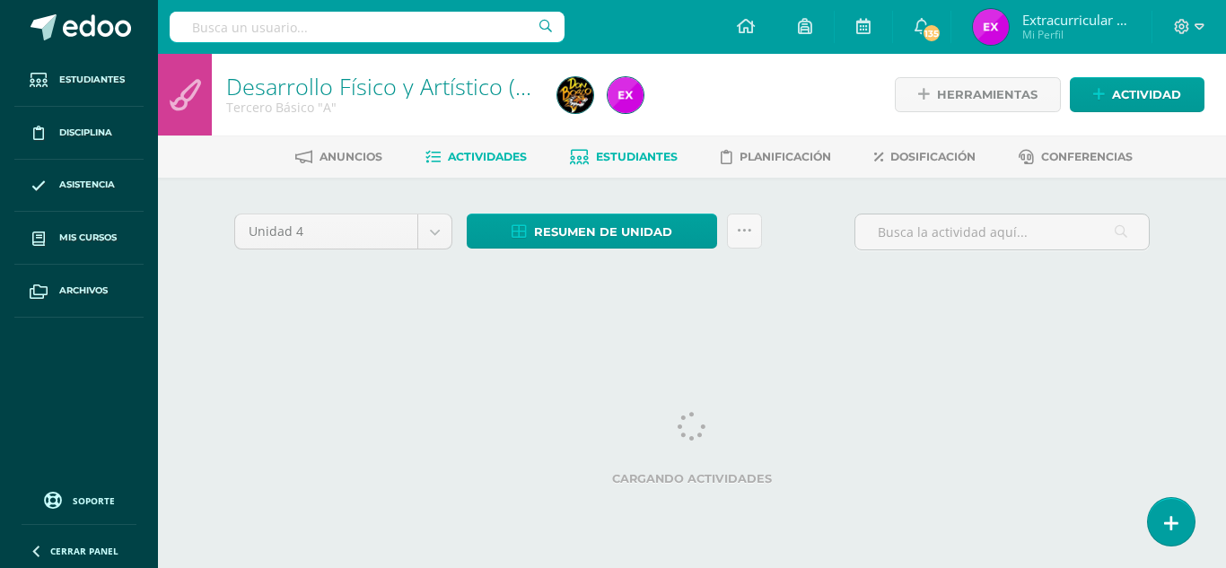
click at [642, 165] on link "Estudiantes" at bounding box center [624, 157] width 108 height 29
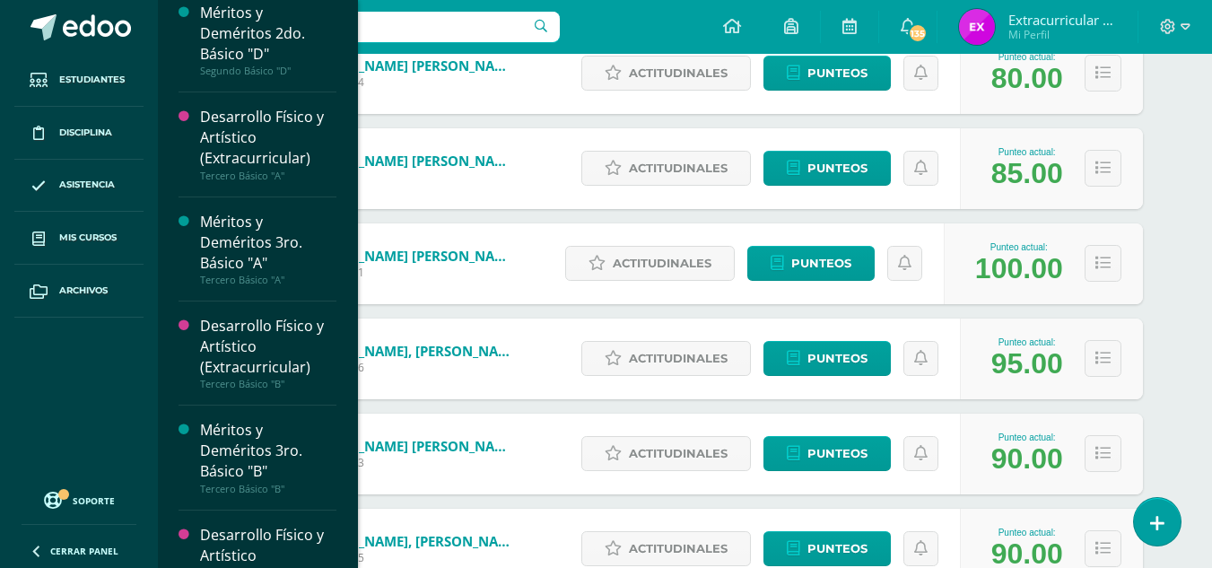
scroll to position [2689, 0]
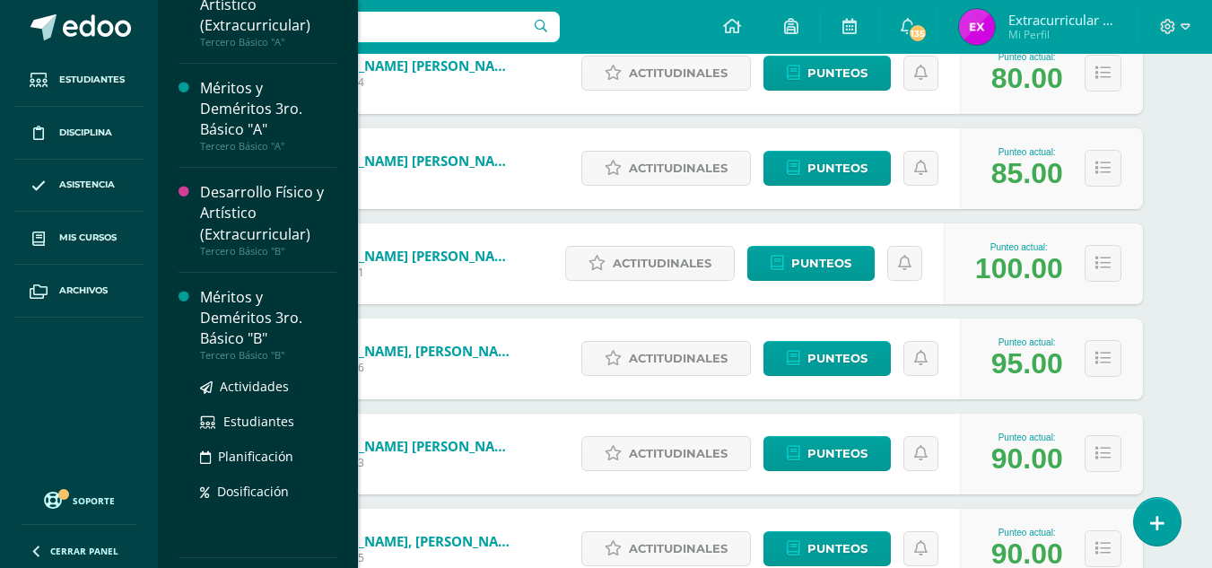
click at [240, 345] on div "Méritos y Deméritos 3ro. Básico "B"" at bounding box center [268, 318] width 136 height 62
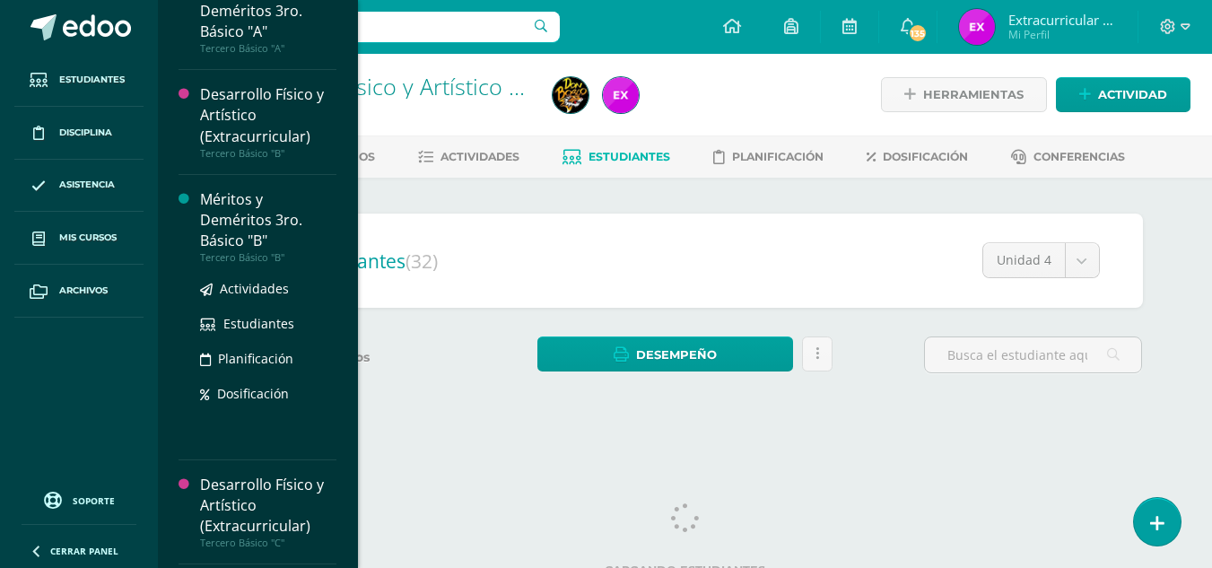
scroll to position [2686, 0]
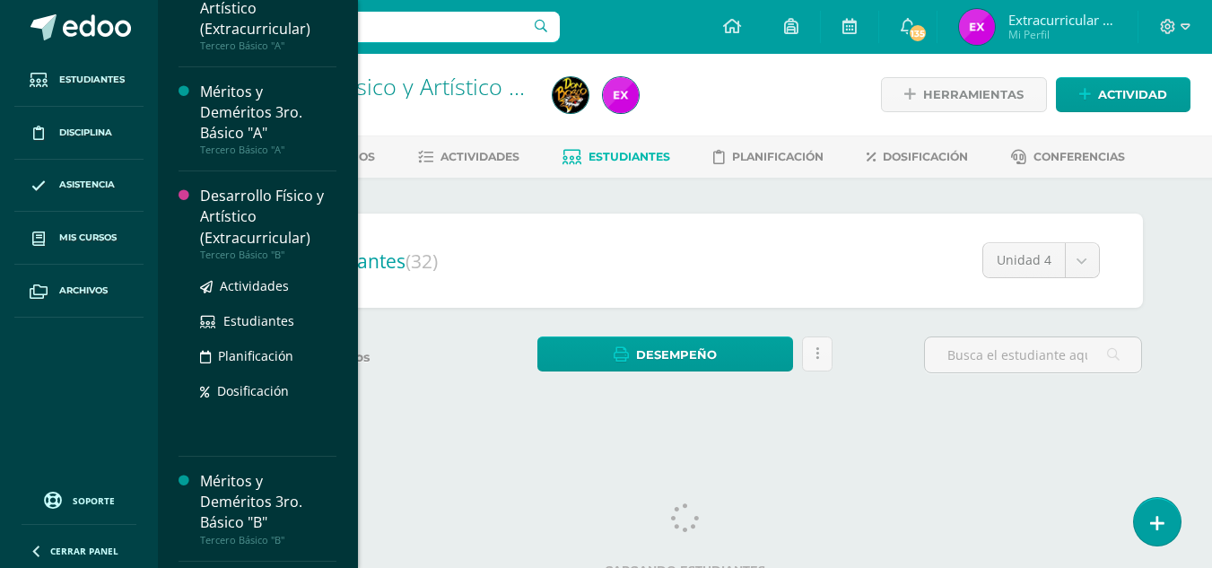
click at [255, 221] on div "Desarrollo Físico y Artístico (Extracurricular)" at bounding box center [268, 217] width 136 height 62
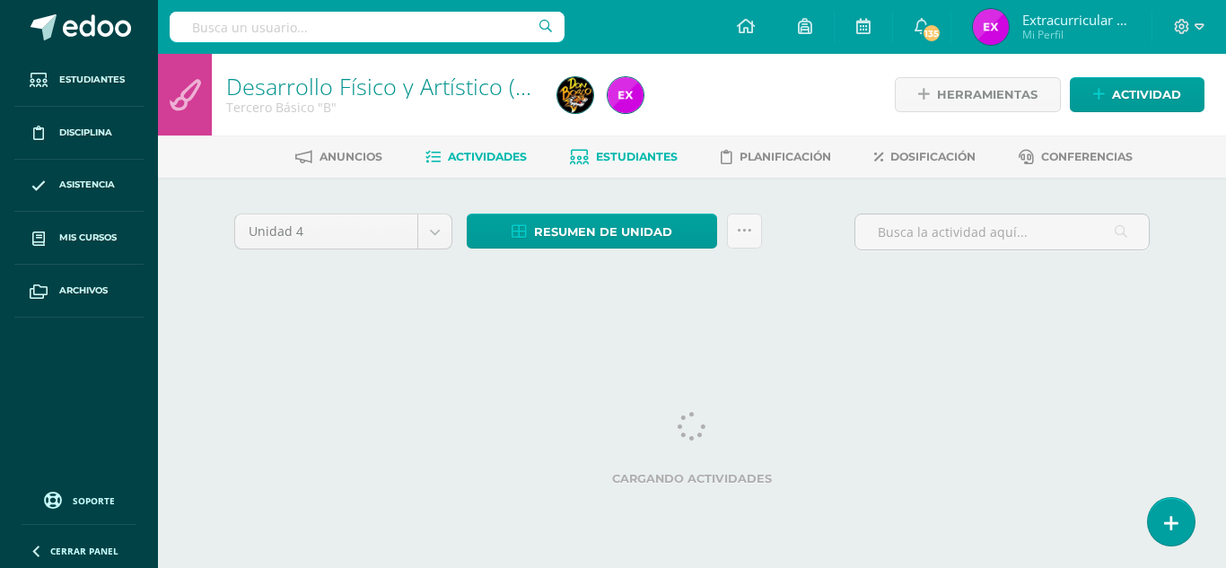
click at [627, 158] on span "Estudiantes" at bounding box center [637, 156] width 82 height 13
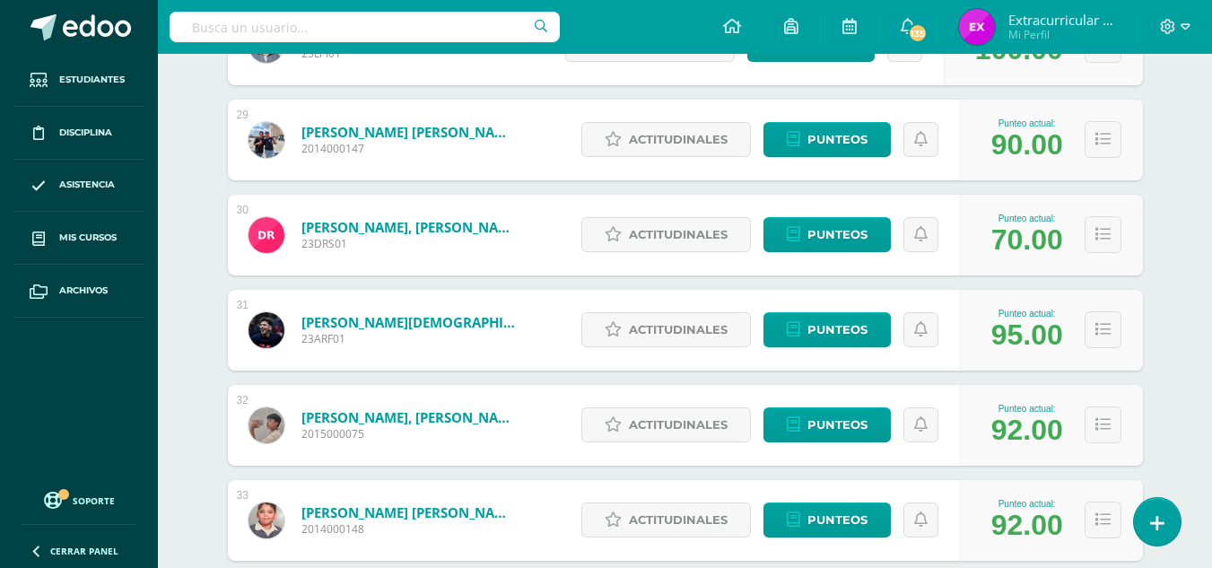
scroll to position [3161, 0]
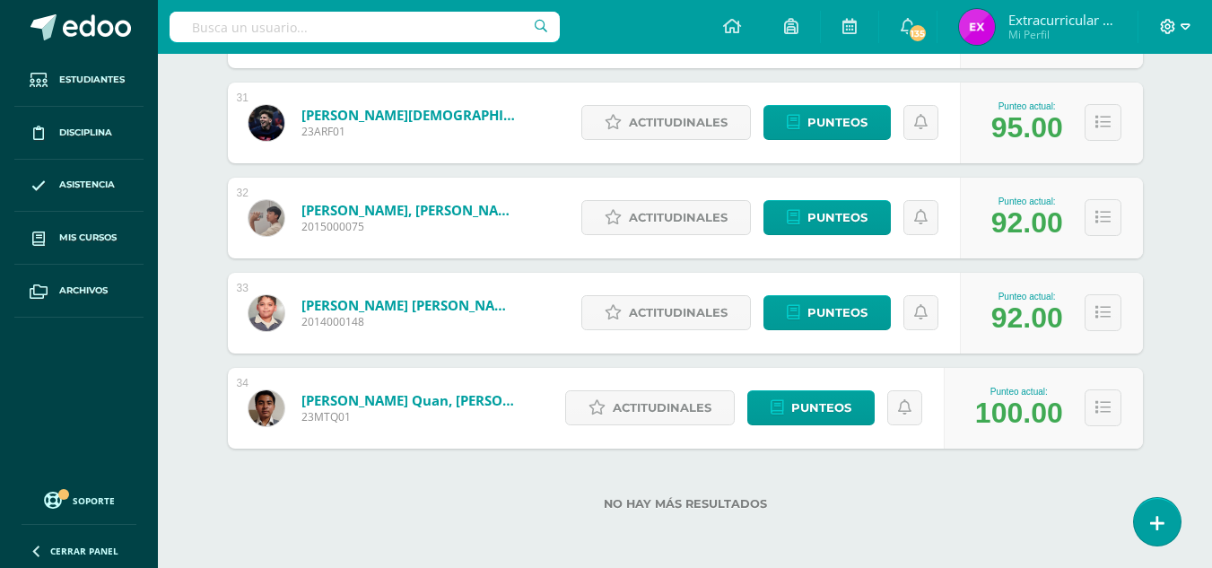
click at [1186, 24] on icon at bounding box center [1186, 26] width 10 height 6
click at [1117, 125] on span "Cerrar sesión" at bounding box center [1129, 122] width 81 height 17
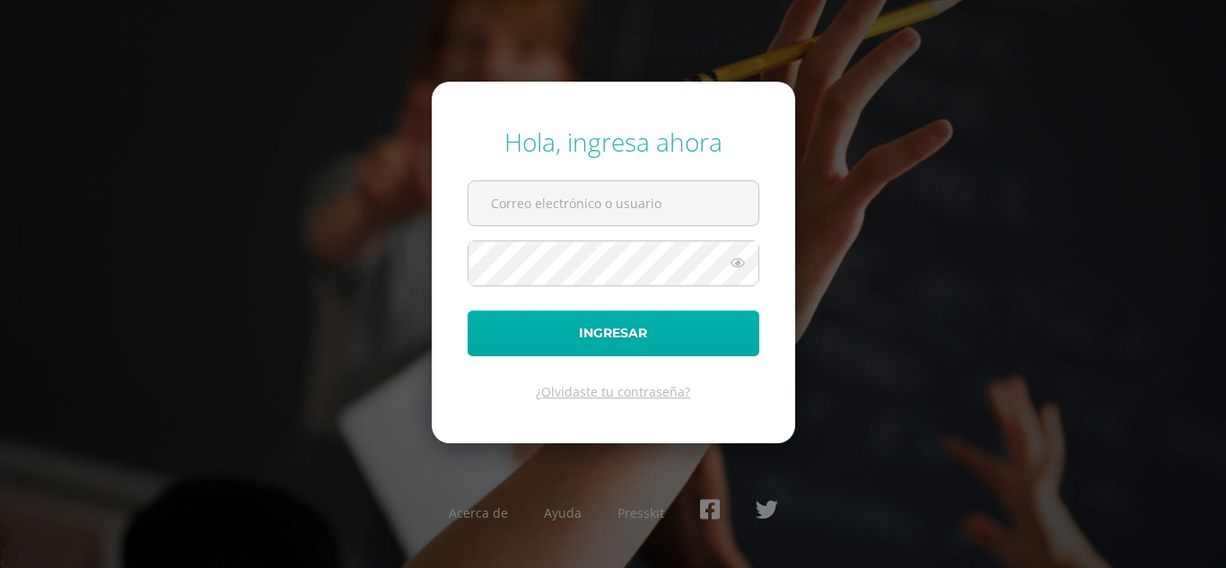
type input "[EMAIL_ADDRESS][DOMAIN_NAME]"
click at [677, 323] on button "Ingresar" at bounding box center [614, 333] width 292 height 46
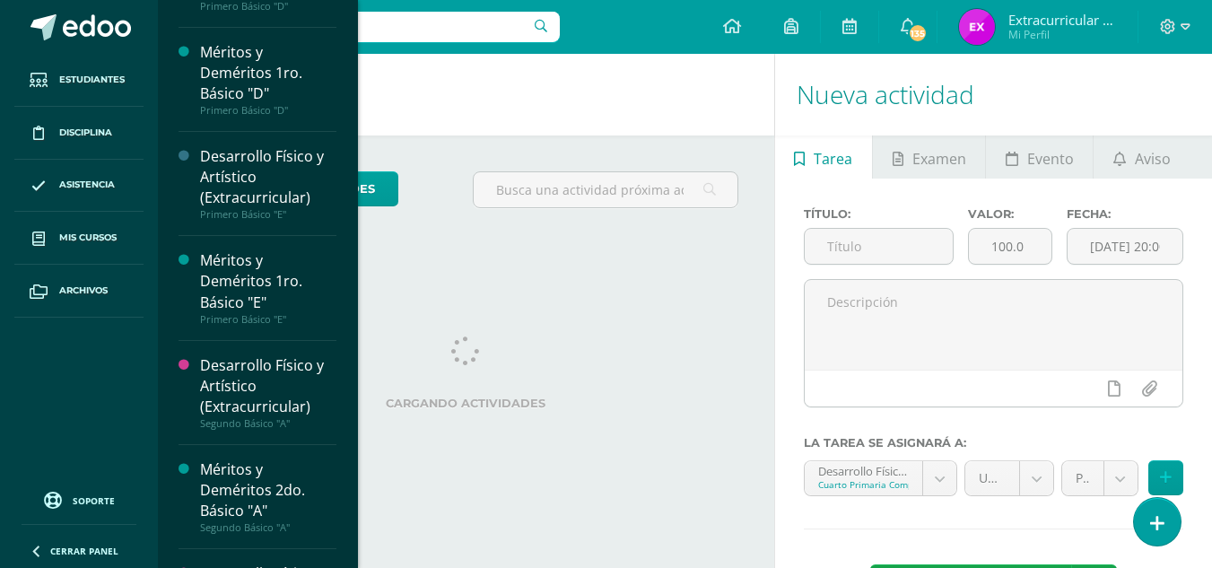
scroll to position [1693, 0]
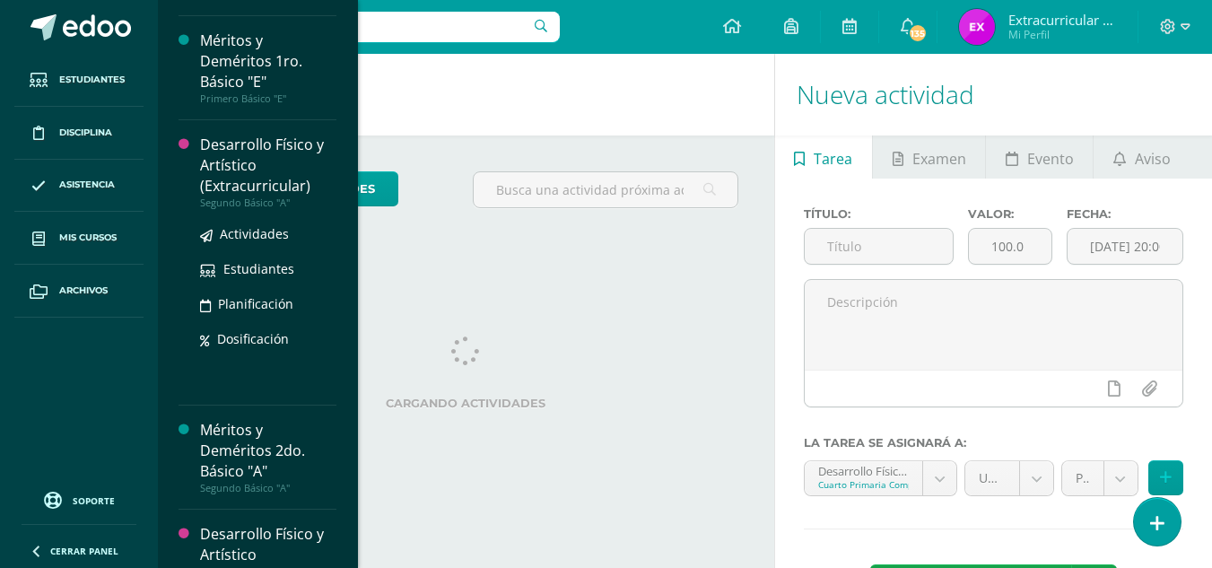
click at [263, 176] on div "Desarrollo Físico y Artístico (Extracurricular)" at bounding box center [268, 166] width 136 height 62
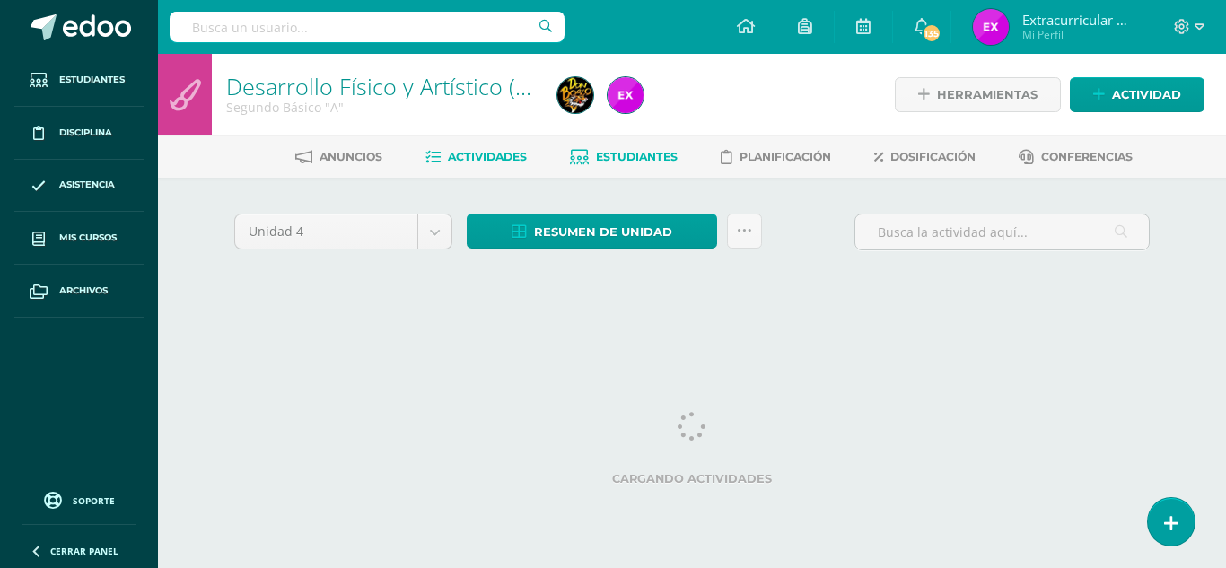
click at [634, 147] on link "Estudiantes" at bounding box center [624, 157] width 108 height 29
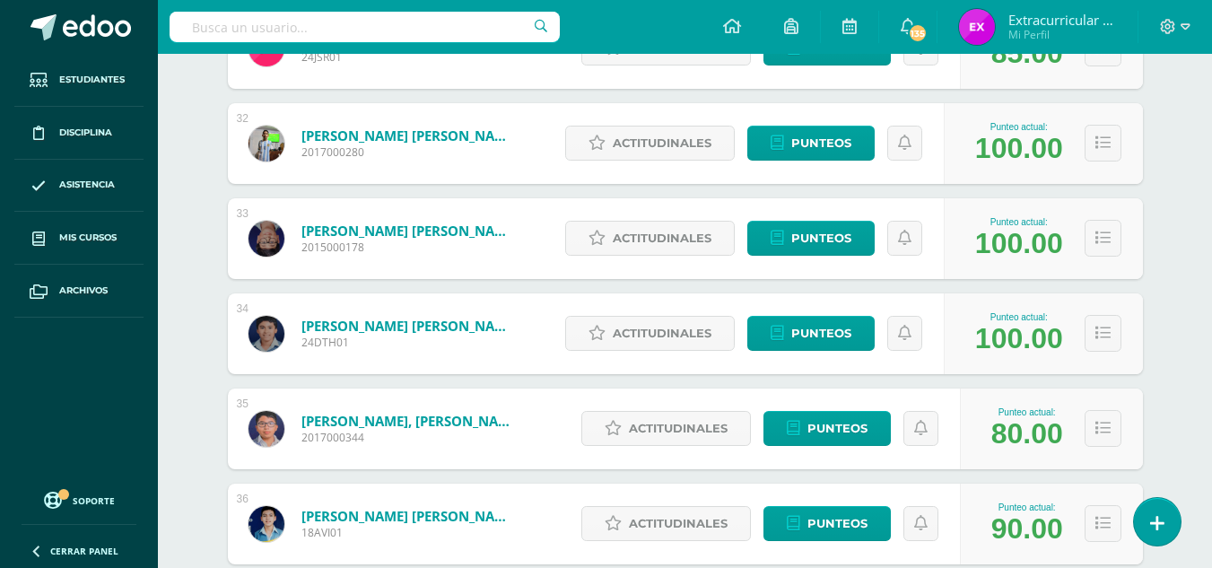
scroll to position [3351, 0]
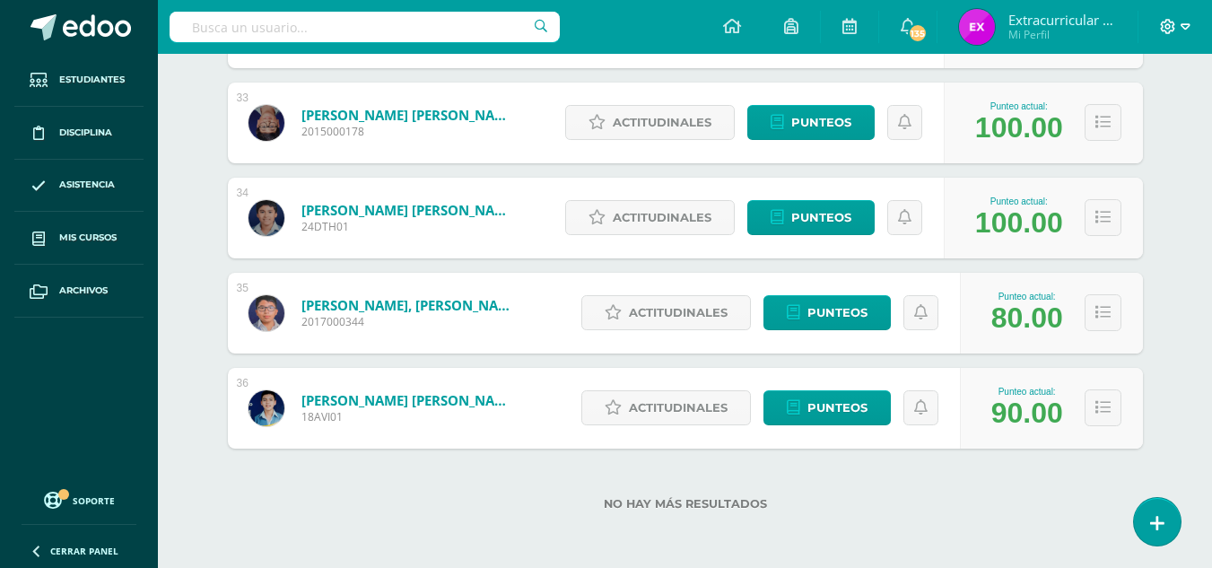
click at [1175, 31] on icon at bounding box center [1168, 27] width 16 height 16
click at [1143, 119] on span "Cerrar sesión" at bounding box center [1129, 122] width 81 height 17
